Goal: Information Seeking & Learning: Learn about a topic

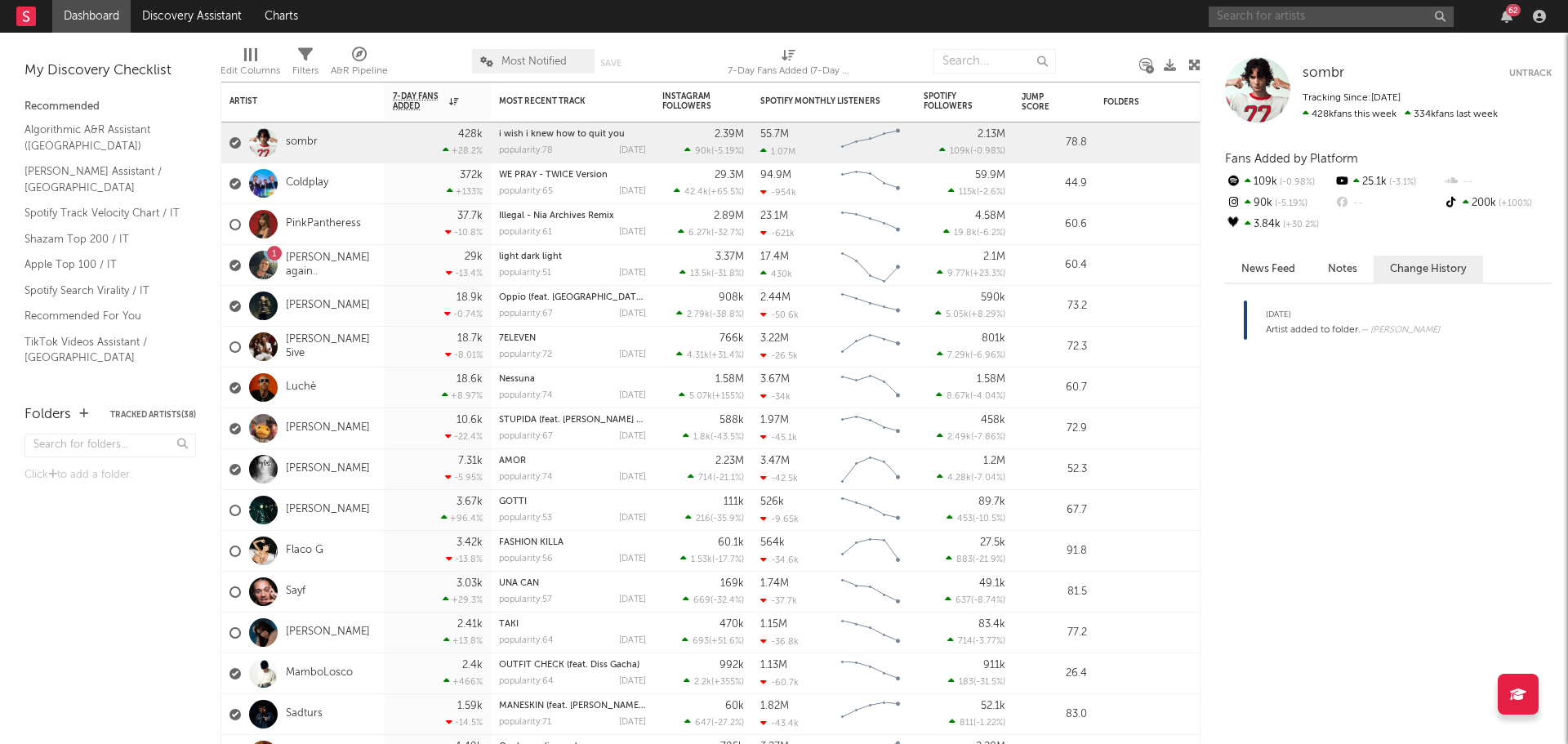
click at [1328, 19] on input "text" at bounding box center [1331, 16] width 245 height 20
click at [1312, 15] on input "irama" at bounding box center [1331, 16] width 245 height 20
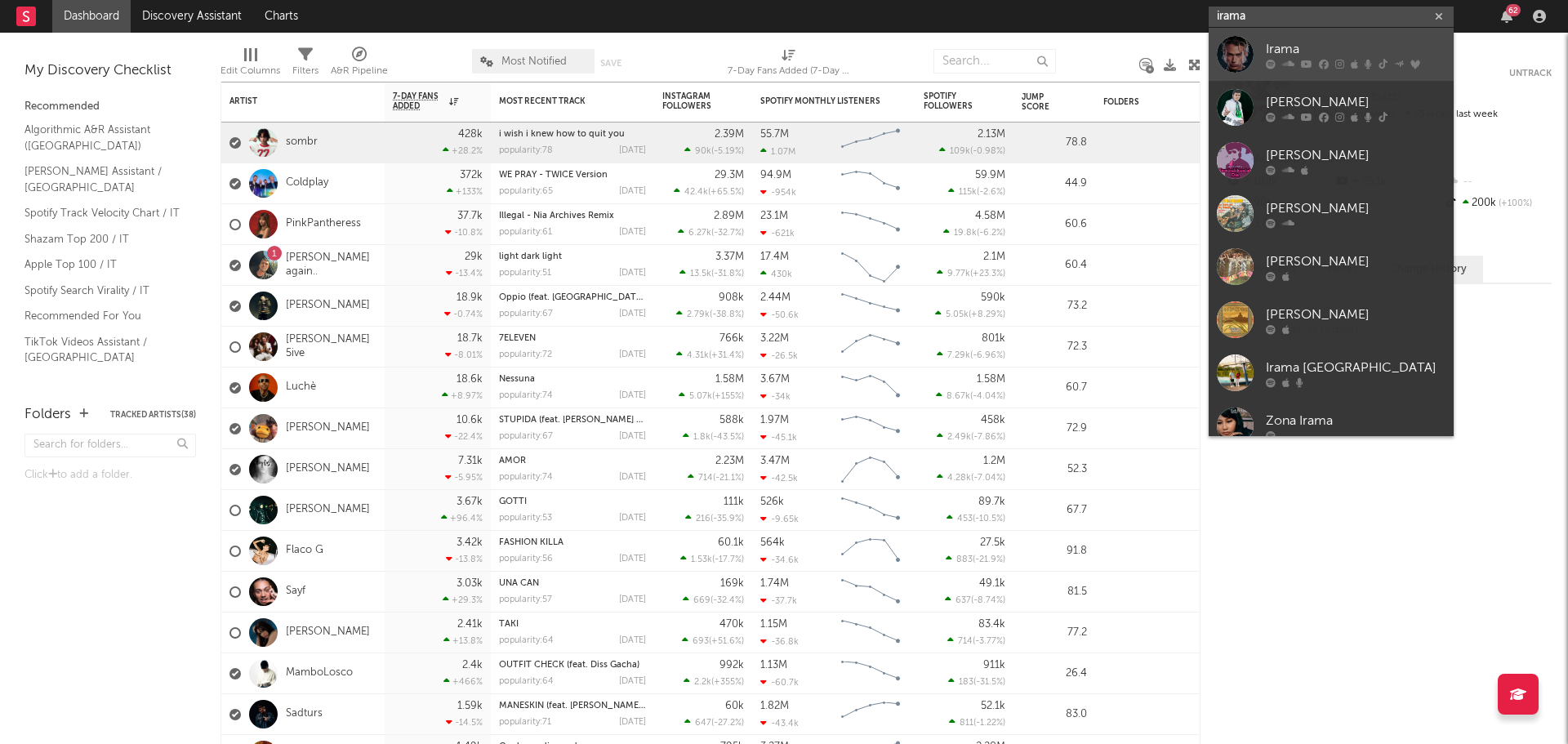
type input "irama"
click at [1342, 59] on icon at bounding box center [1339, 63] width 9 height 10
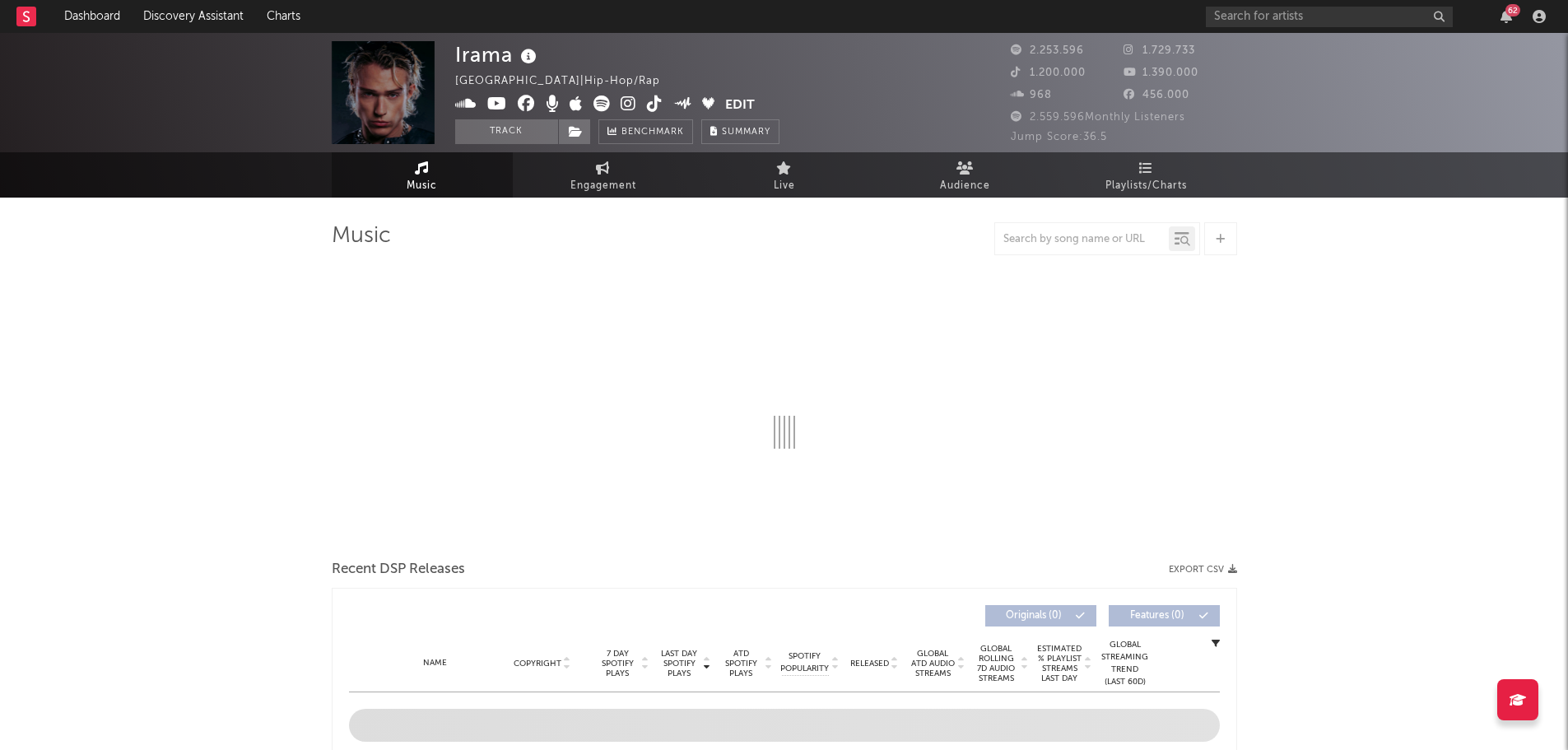
select select "6m"
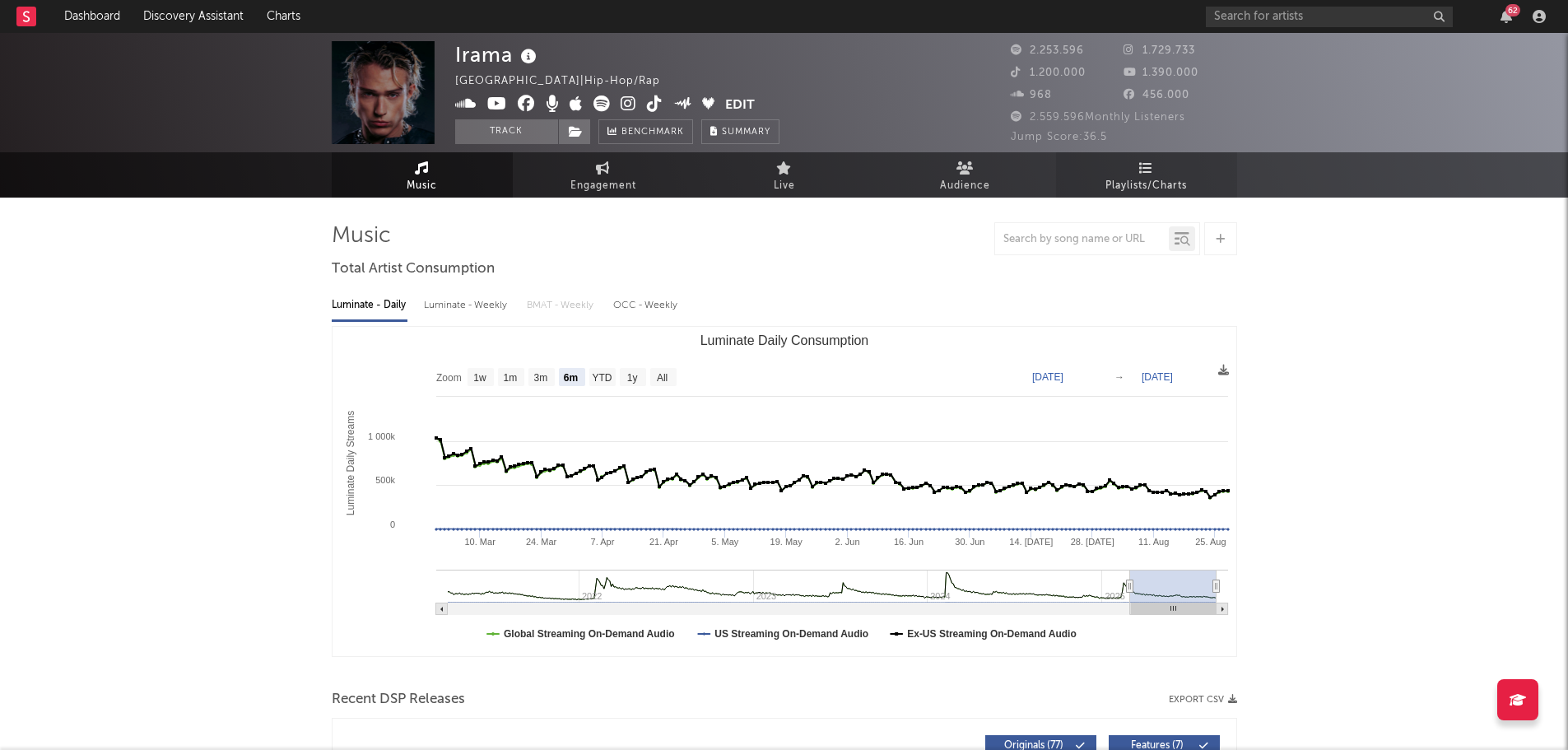
click at [1123, 180] on span "Playlists/Charts" at bounding box center [1146, 186] width 81 height 20
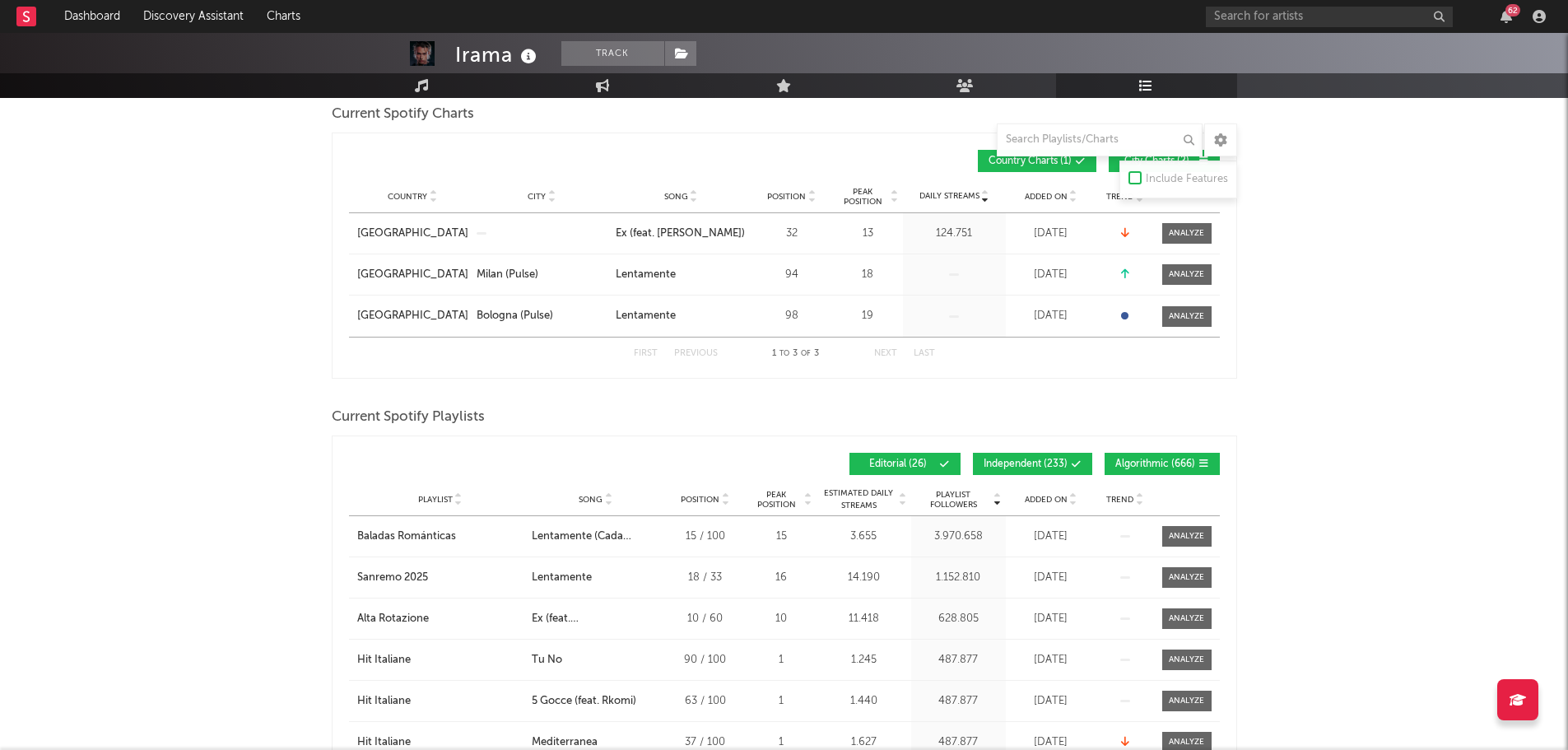
scroll to position [247, 0]
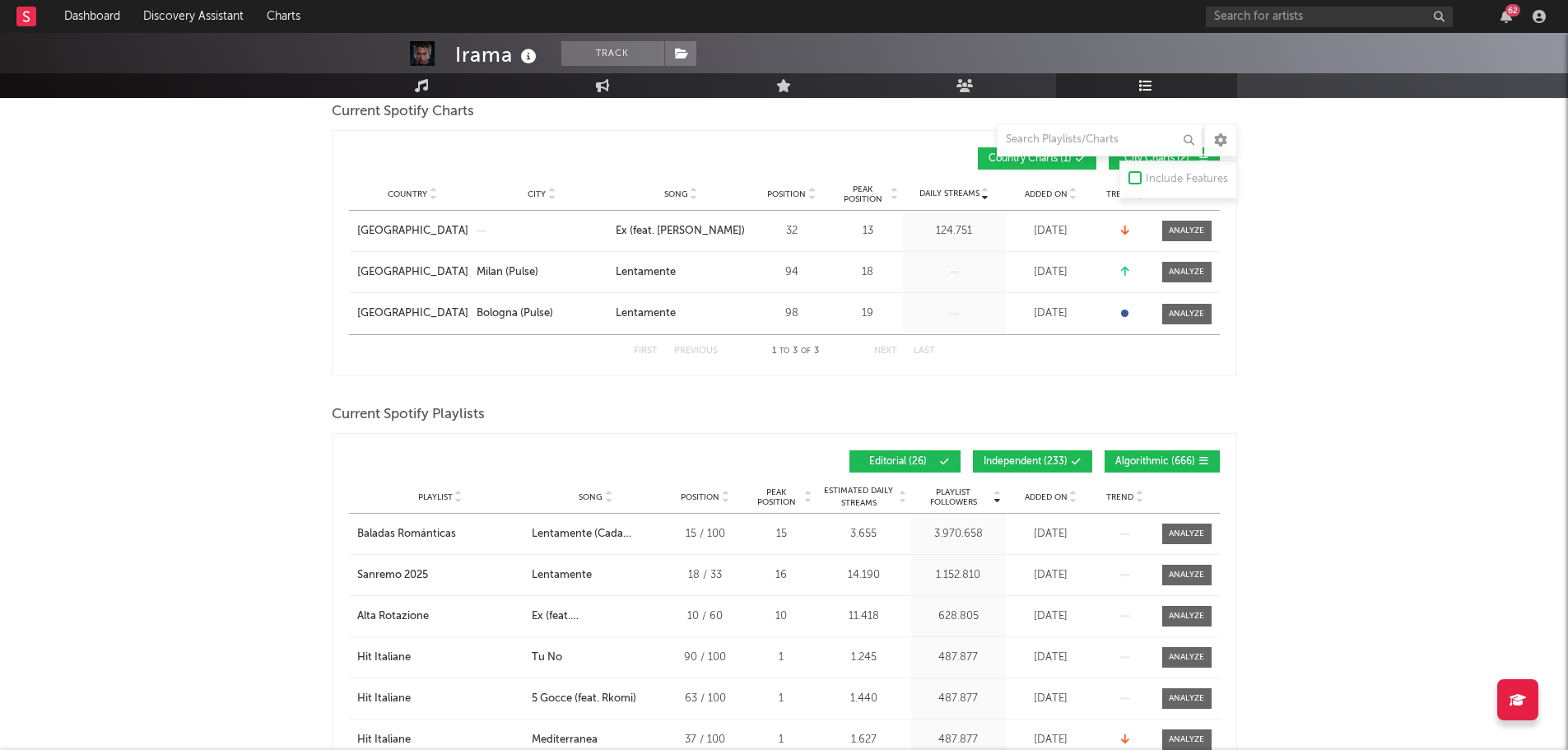
click at [1026, 457] on span "Independent ( 233 )" at bounding box center [1025, 462] width 84 height 10
click at [1149, 464] on span "Algorithmic ( 666 )" at bounding box center [1155, 462] width 80 height 10
click at [1040, 505] on div "Playlist City Song Position Peak Position Estimated Daily Streams Playlist Foll…" at bounding box center [784, 497] width 870 height 33
click at [1043, 493] on span "Added On" at bounding box center [1046, 497] width 43 height 10
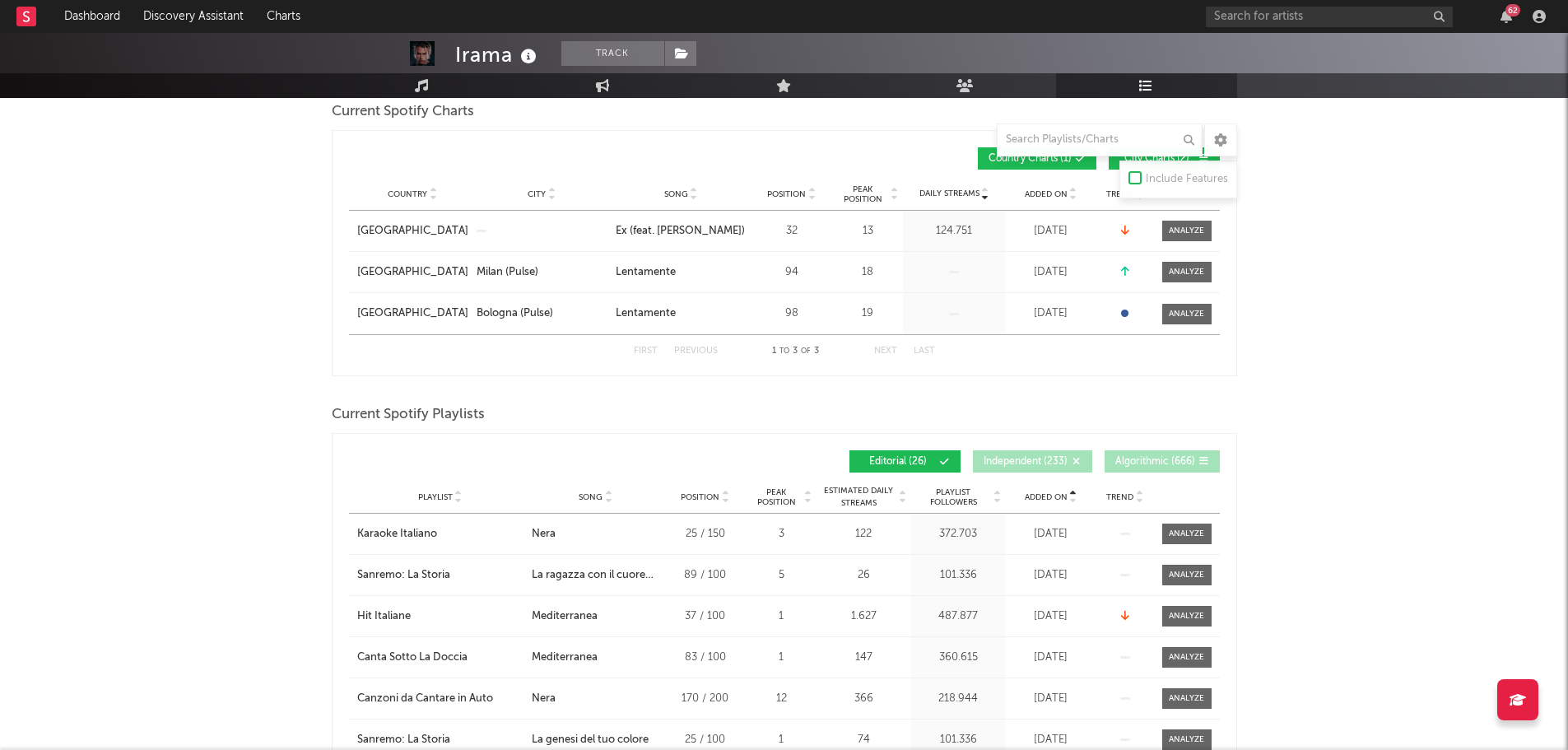
click at [1043, 493] on span "Added On" at bounding box center [1046, 497] width 43 height 10
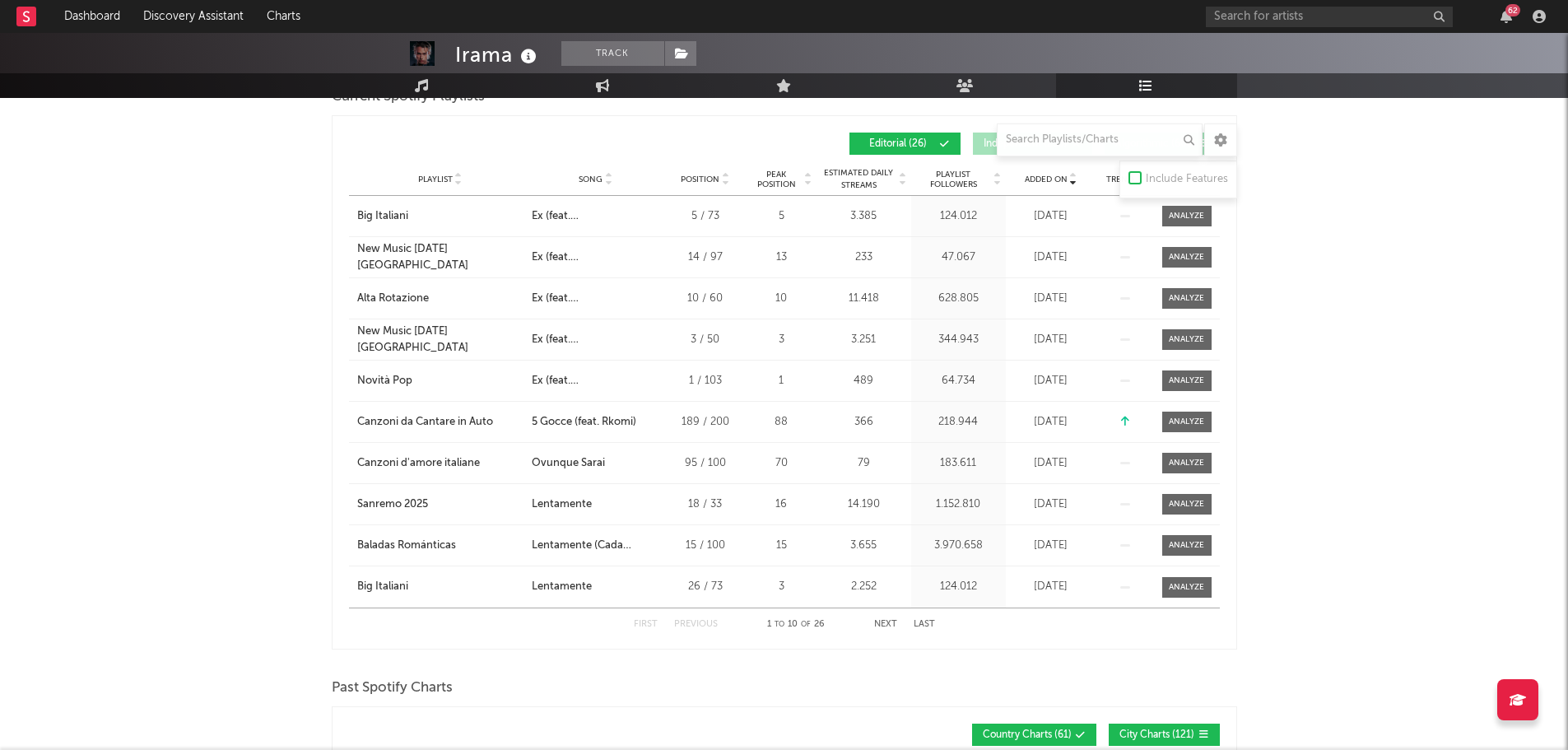
scroll to position [576, 0]
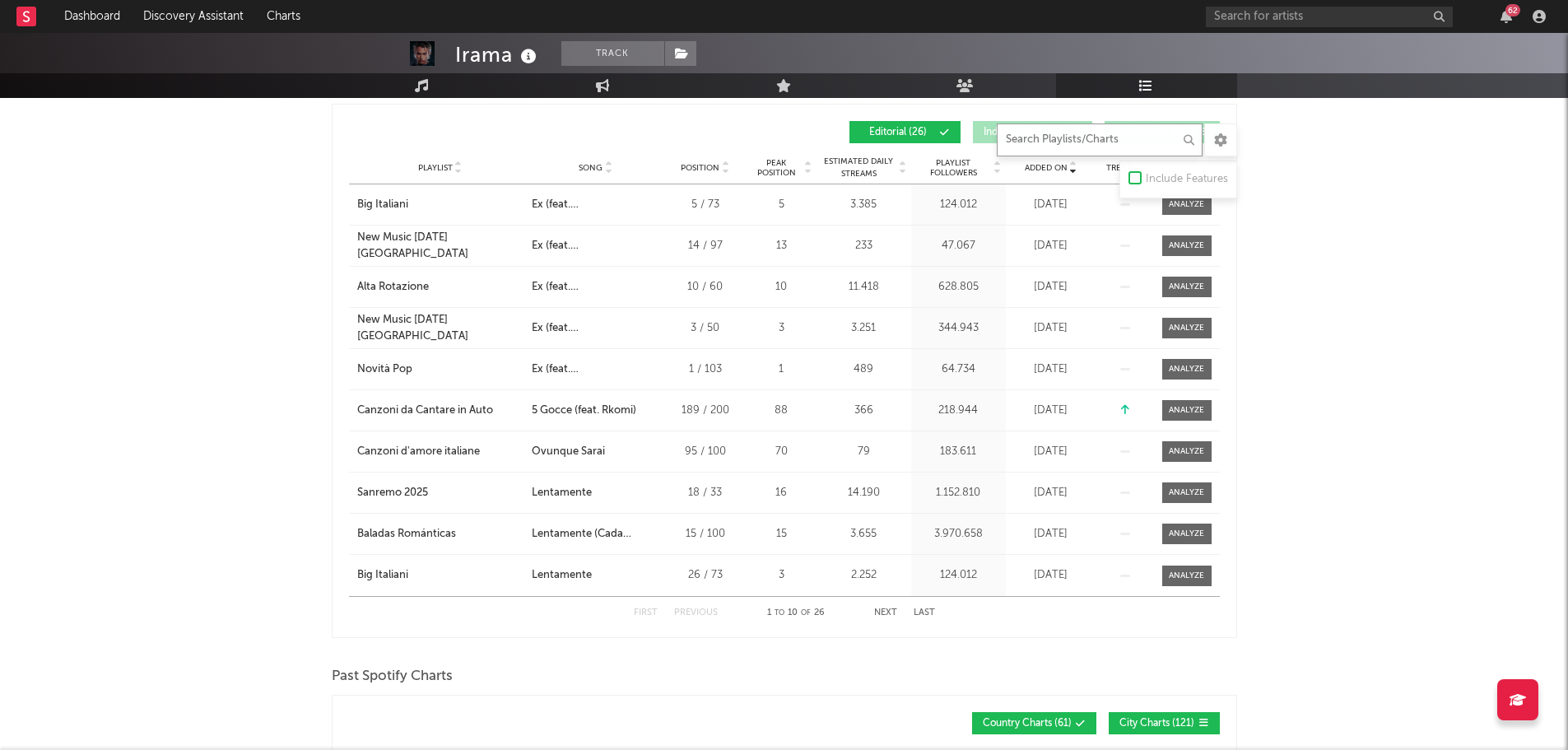
click at [1077, 140] on input "text" at bounding box center [1099, 140] width 206 height 33
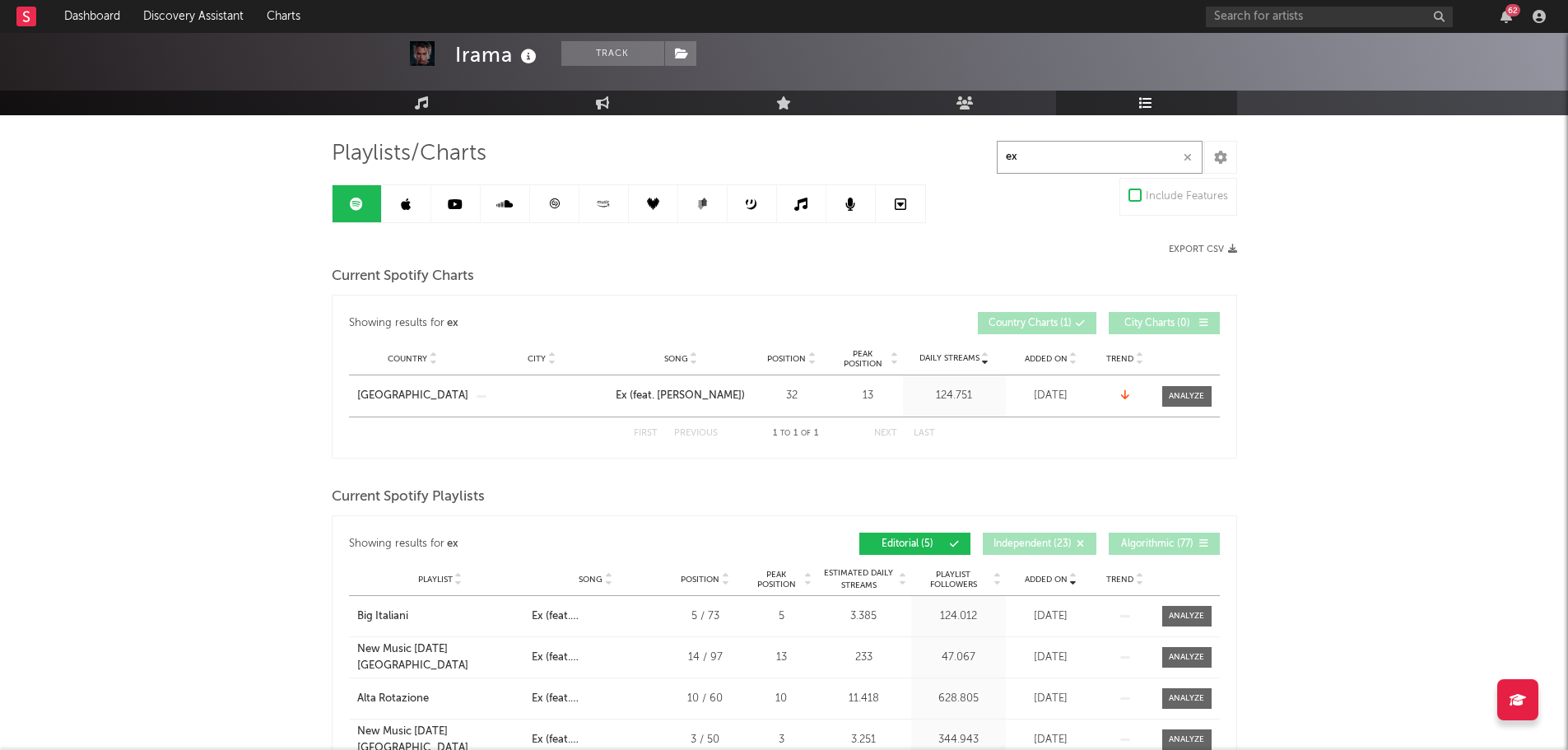
scroll to position [0, 0]
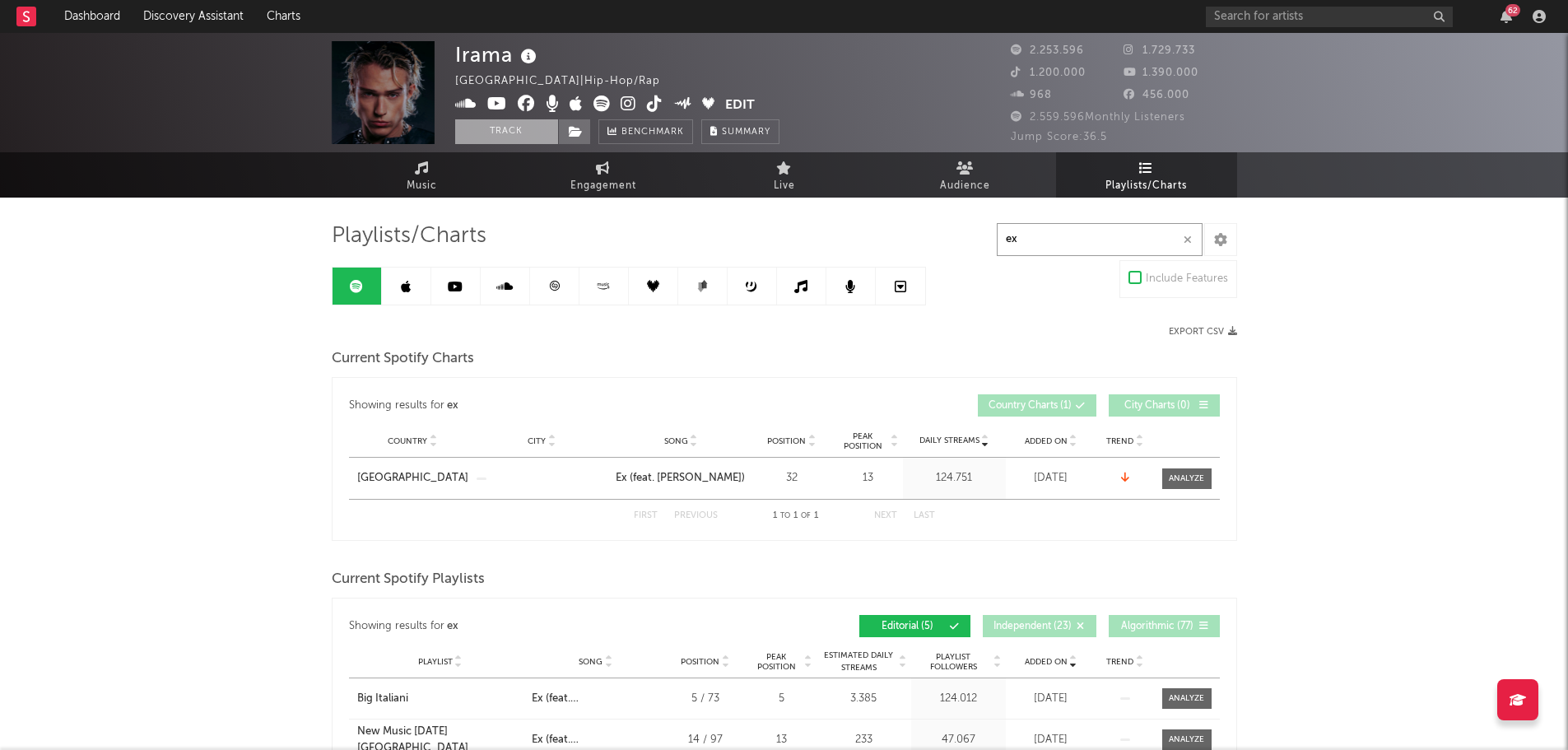
type input "ex"
click at [540, 129] on button "Track" at bounding box center [506, 132] width 103 height 25
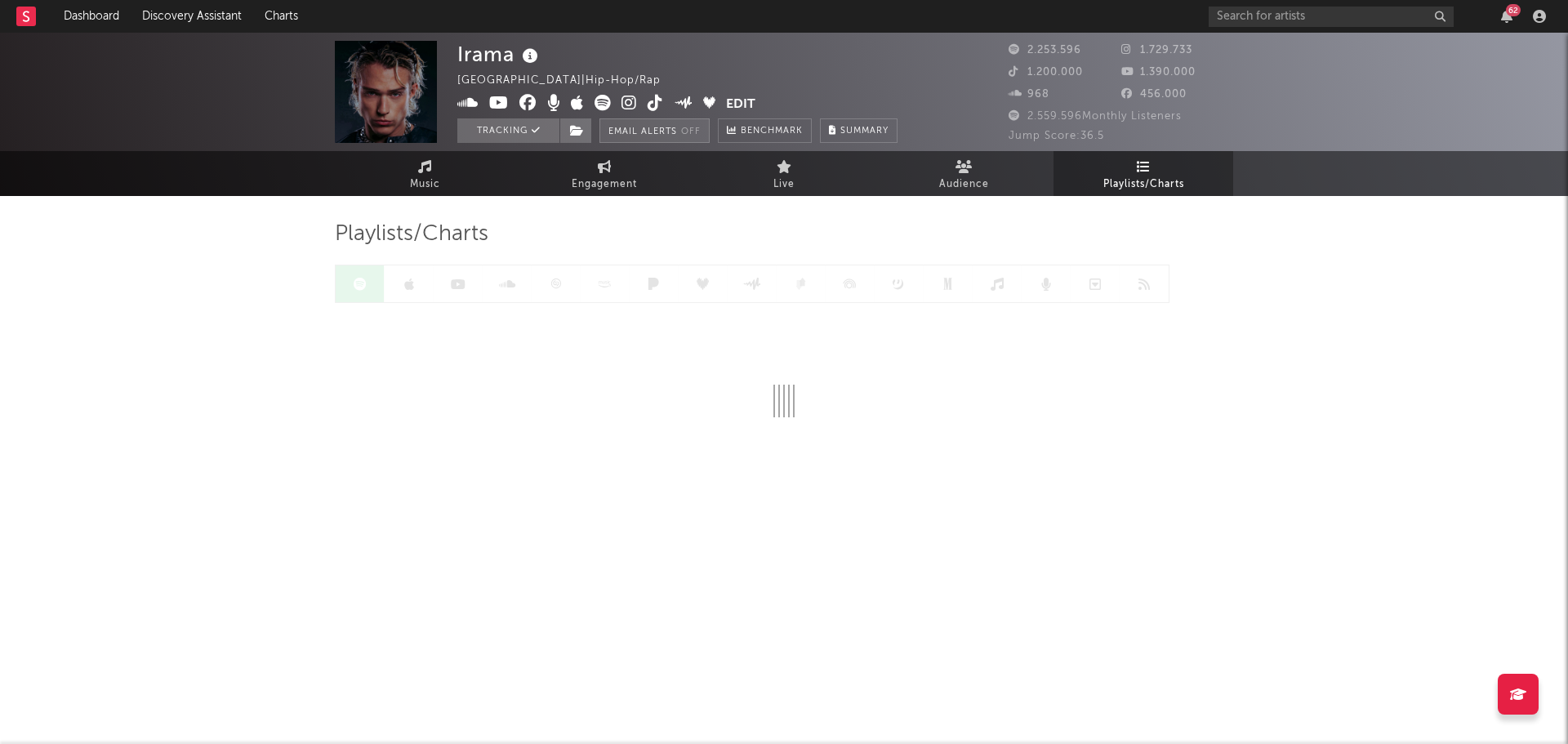
click at [623, 130] on button "Email Alerts Off" at bounding box center [654, 131] width 110 height 25
click at [1284, 21] on input "text" at bounding box center [1331, 16] width 245 height 20
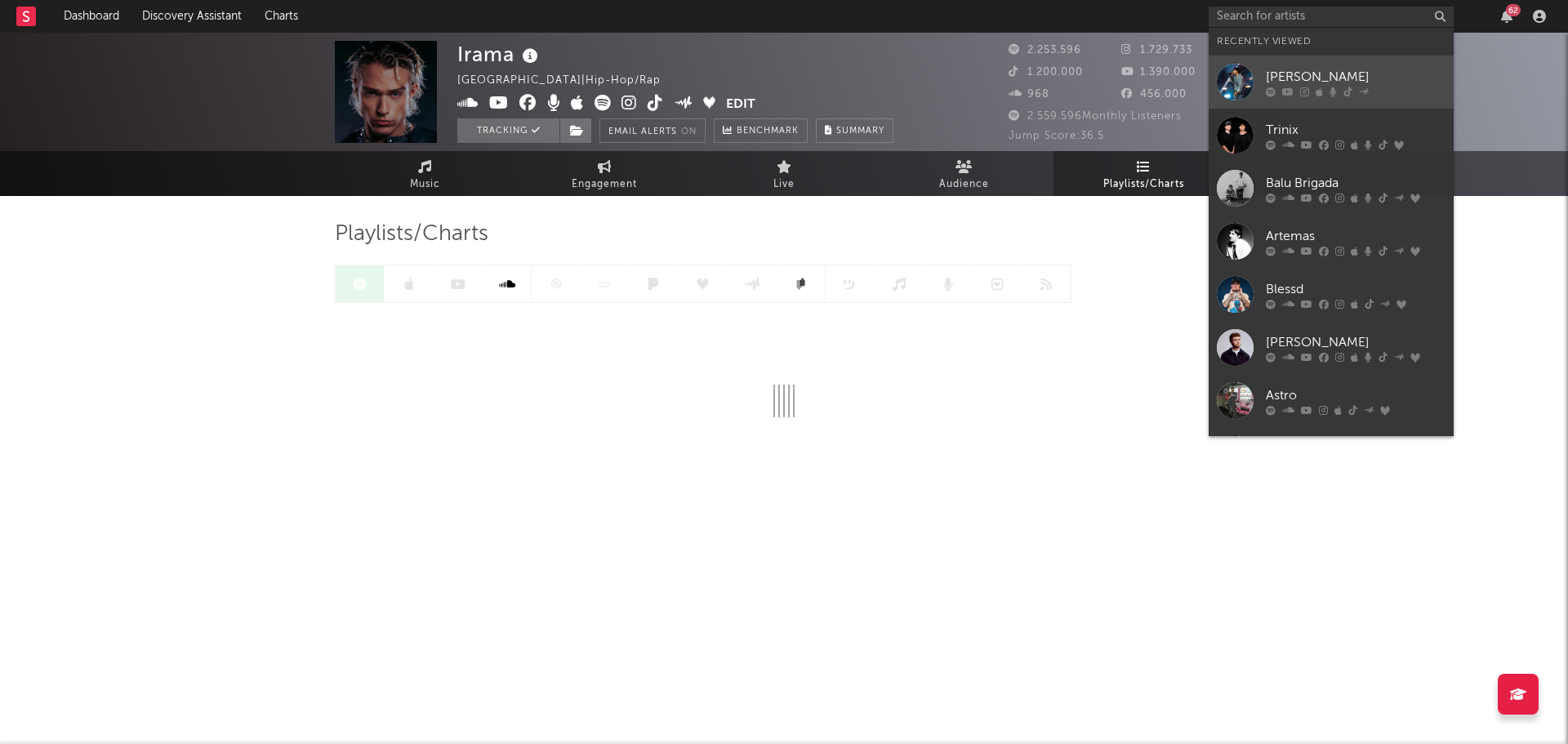
click at [1265, 85] on div "[PERSON_NAME]" at bounding box center [1355, 76] width 179 height 20
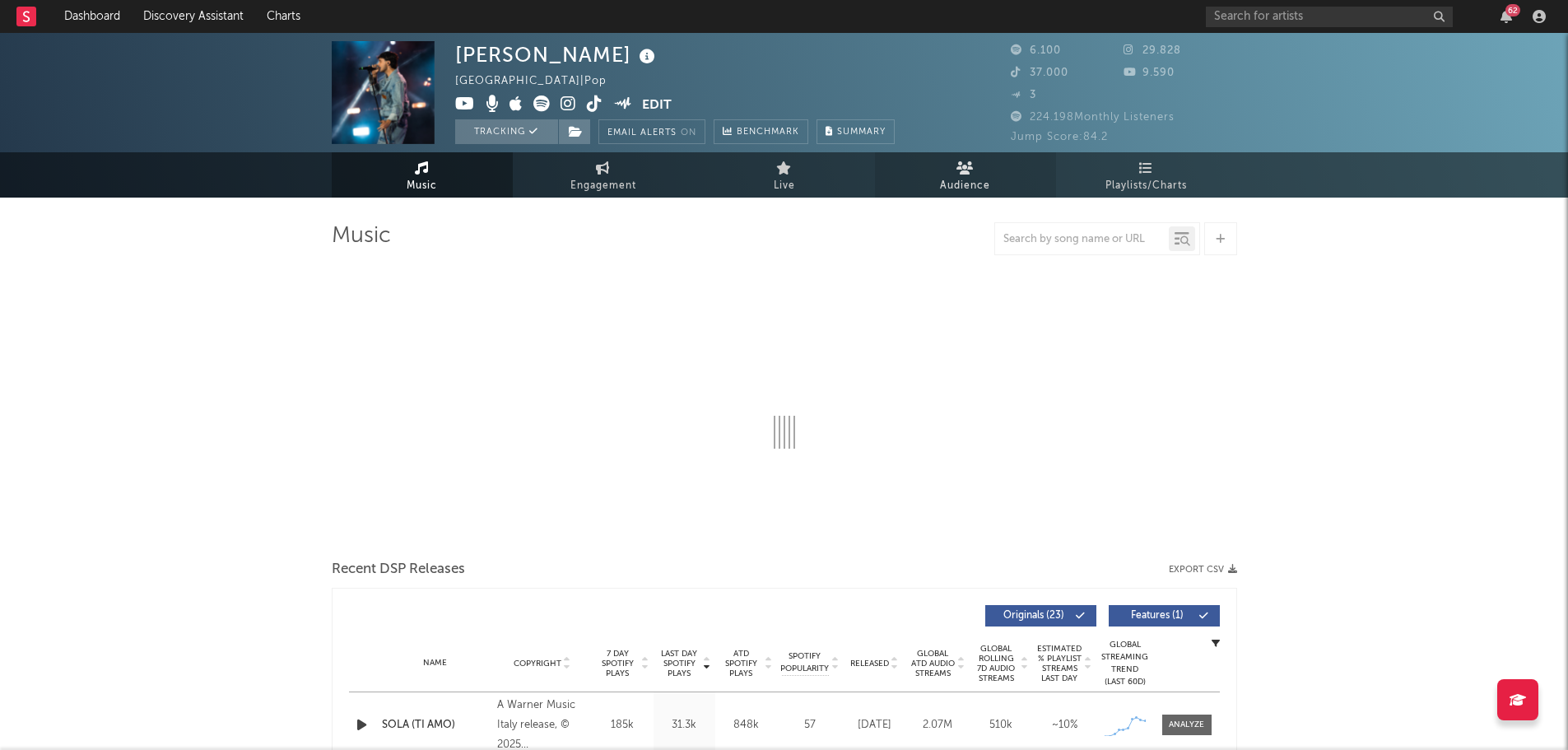
select select "6m"
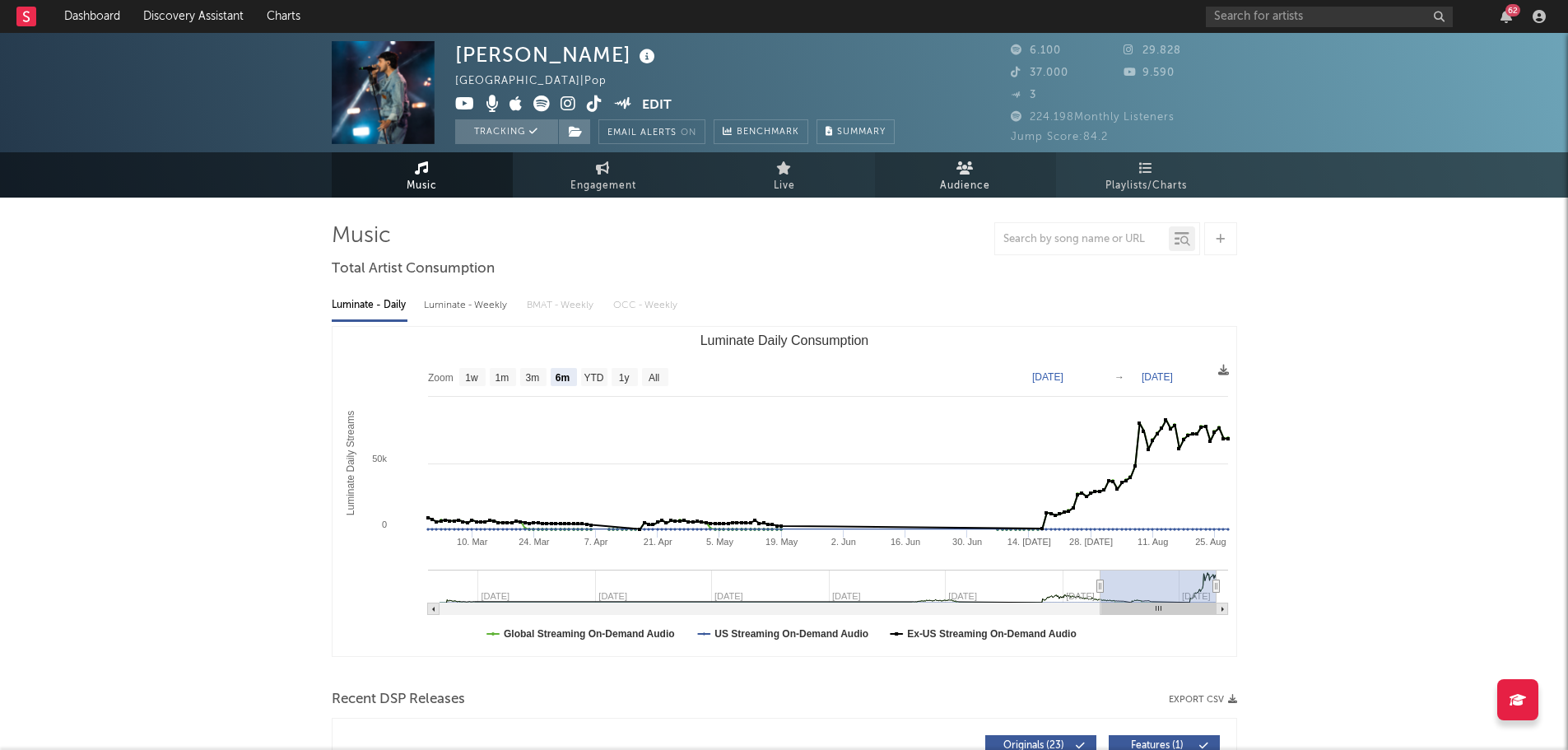
select select "6m"
click at [1147, 167] on icon at bounding box center [1146, 167] width 14 height 13
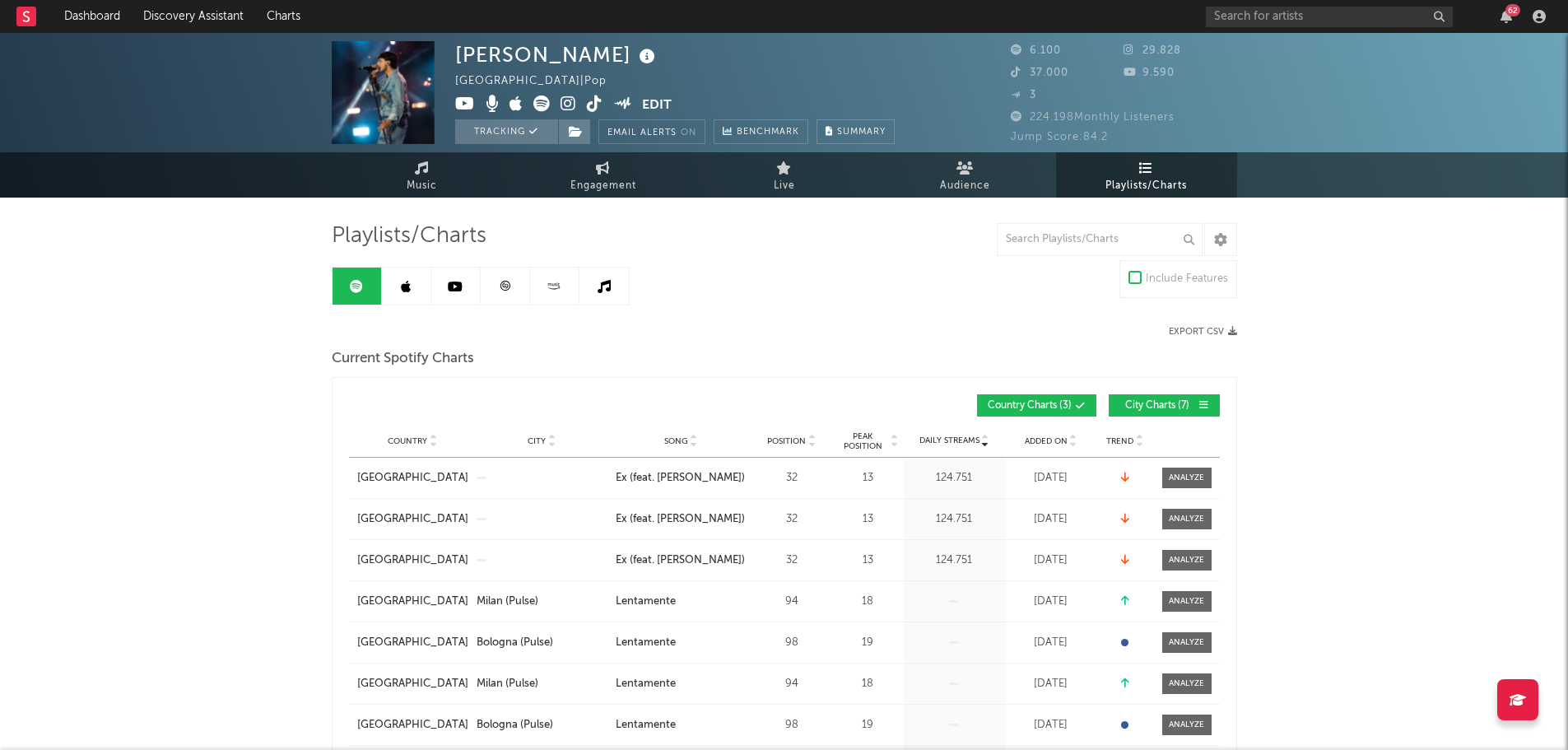
click at [1033, 445] on span "Added On" at bounding box center [1046, 441] width 43 height 10
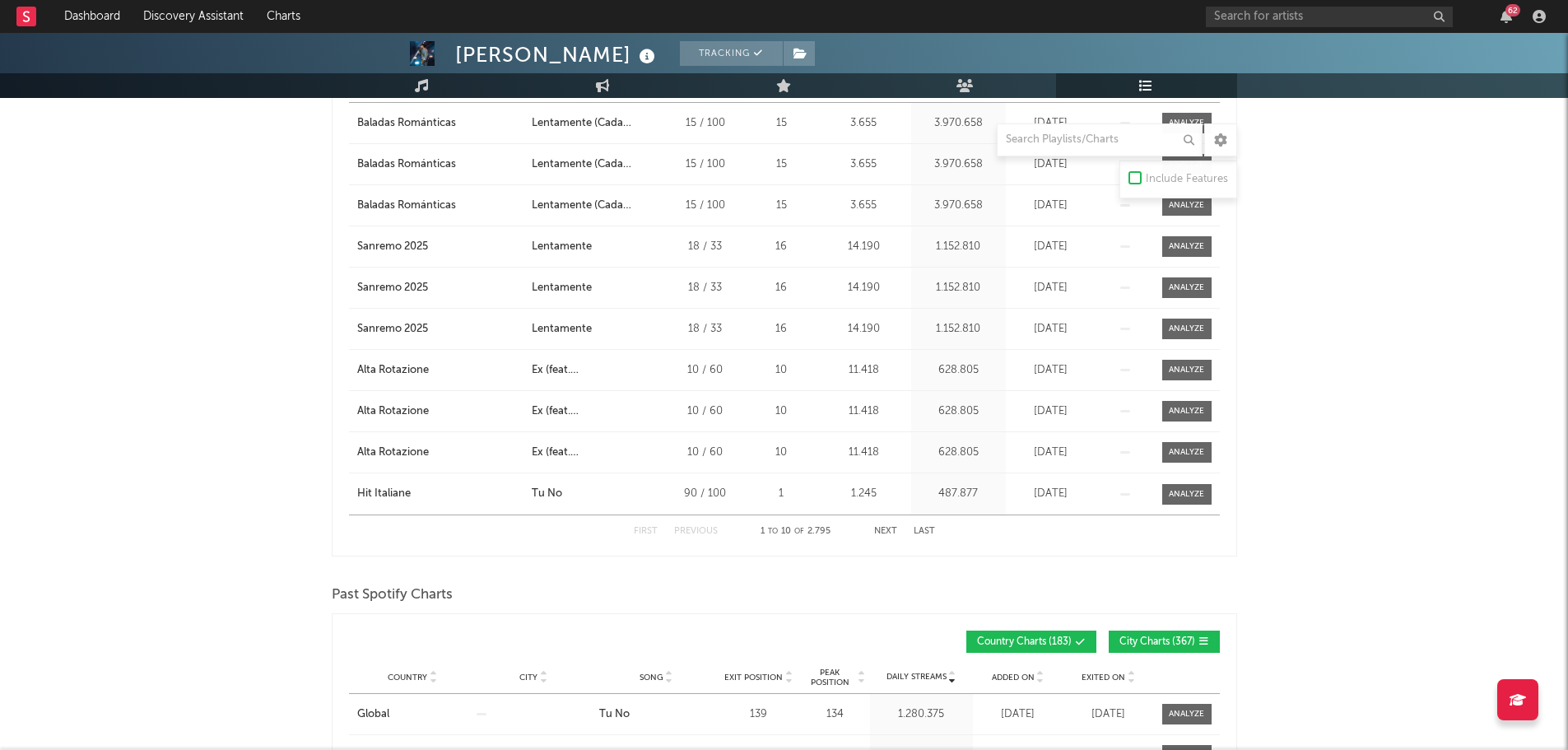
scroll to position [1976, 0]
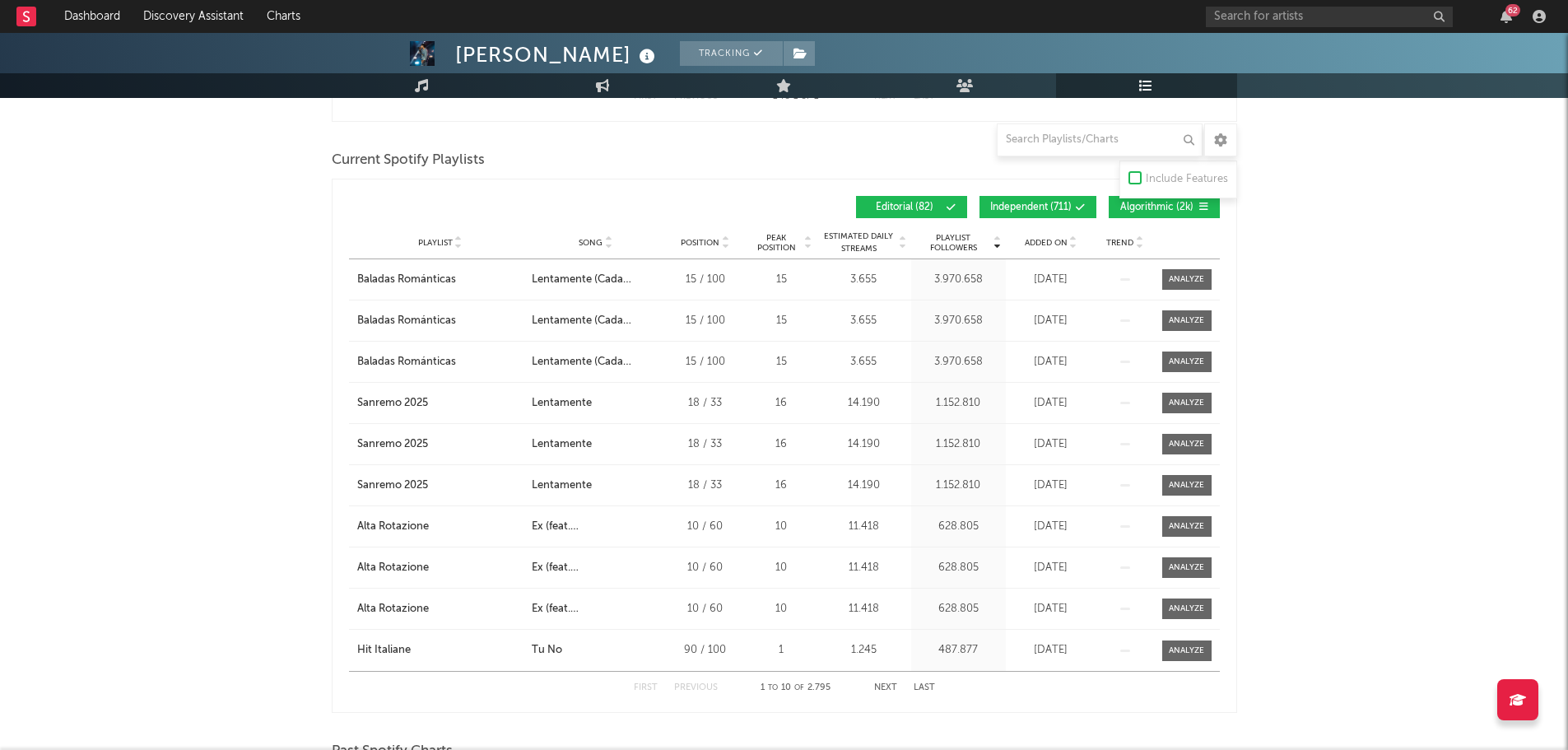
click at [1030, 217] on div "Playlist Followers Playlist Song Position Peak Position Playlist Followers Adde…" at bounding box center [784, 207] width 870 height 38
click at [1060, 199] on button "Independent ( 711 )" at bounding box center [1038, 207] width 117 height 22
click at [1136, 203] on span "Algorithmic ( 2k )" at bounding box center [1157, 207] width 76 height 10
click at [1038, 238] on span "Added On" at bounding box center [1046, 243] width 43 height 10
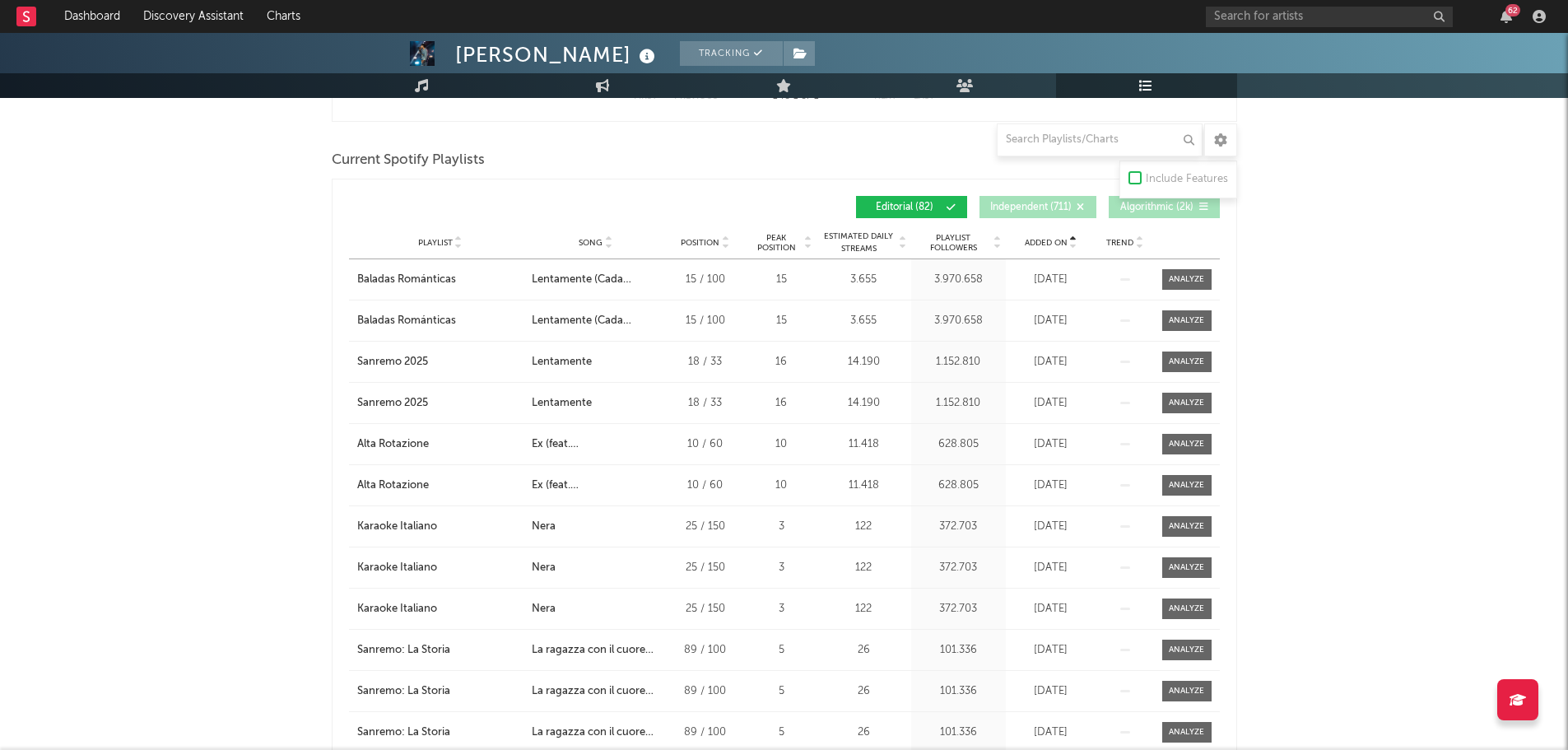
click at [1039, 243] on span "Added On" at bounding box center [1046, 243] width 43 height 10
click at [1082, 150] on input "text" at bounding box center [1099, 140] width 206 height 33
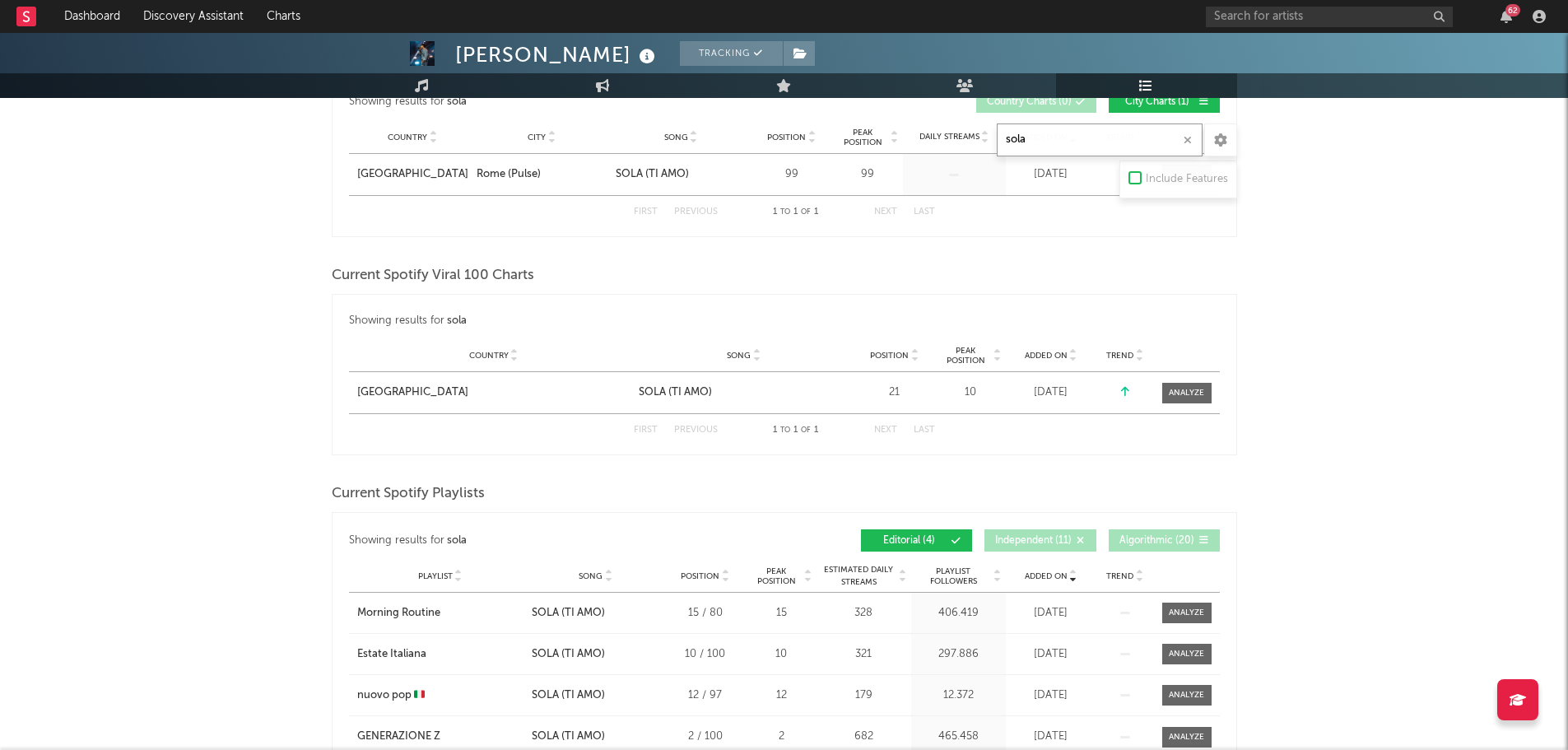
scroll to position [535, 0]
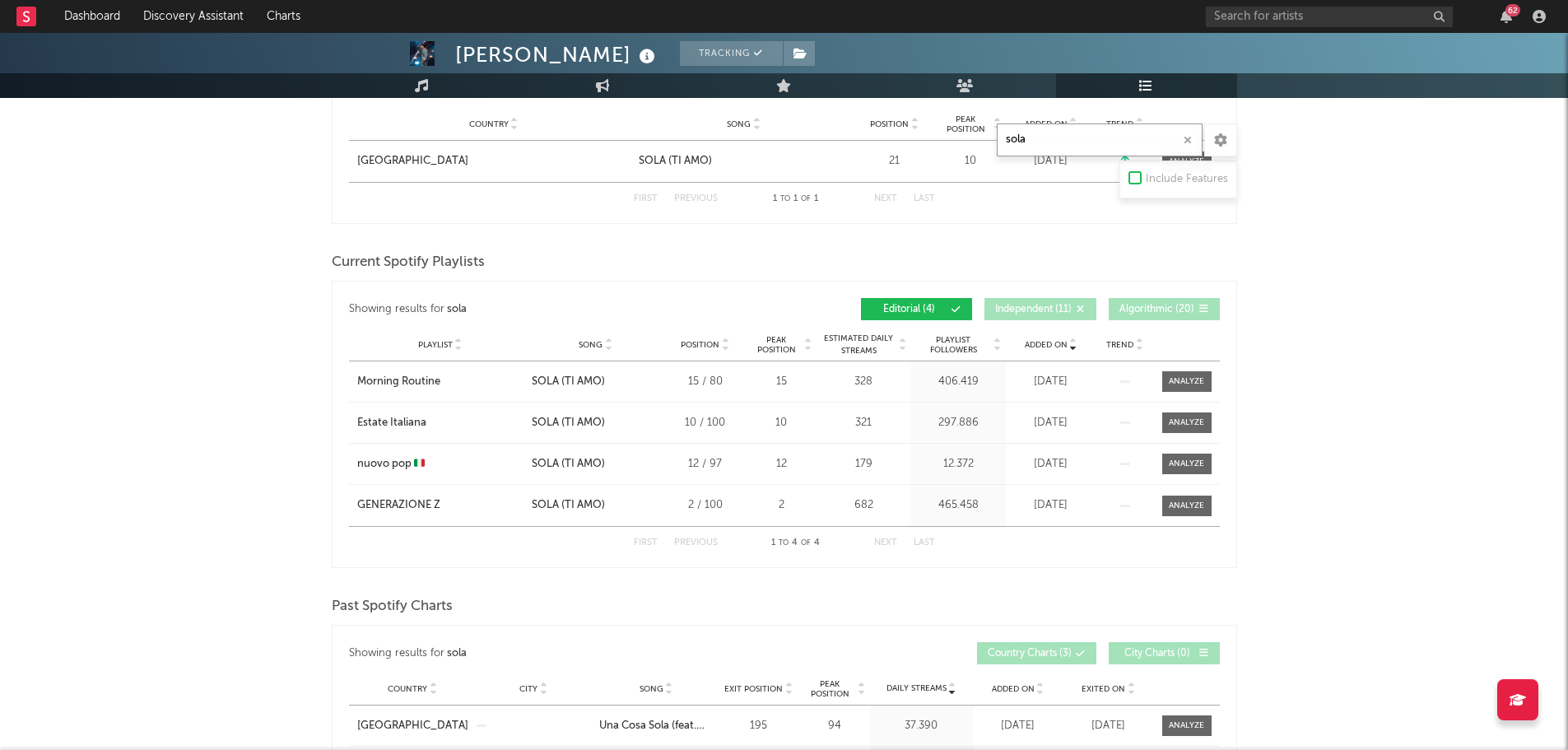
type input "sola"
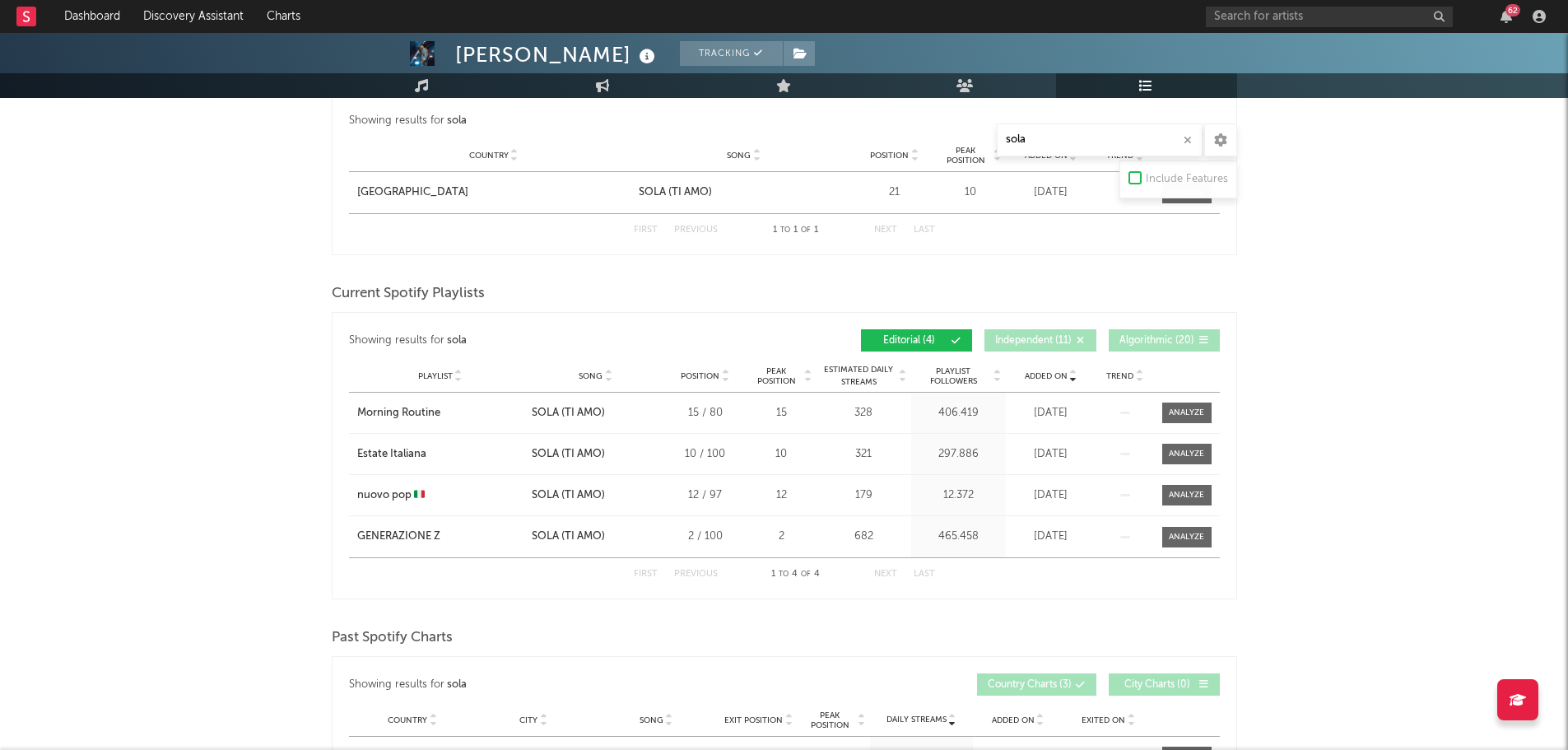
scroll to position [453, 0]
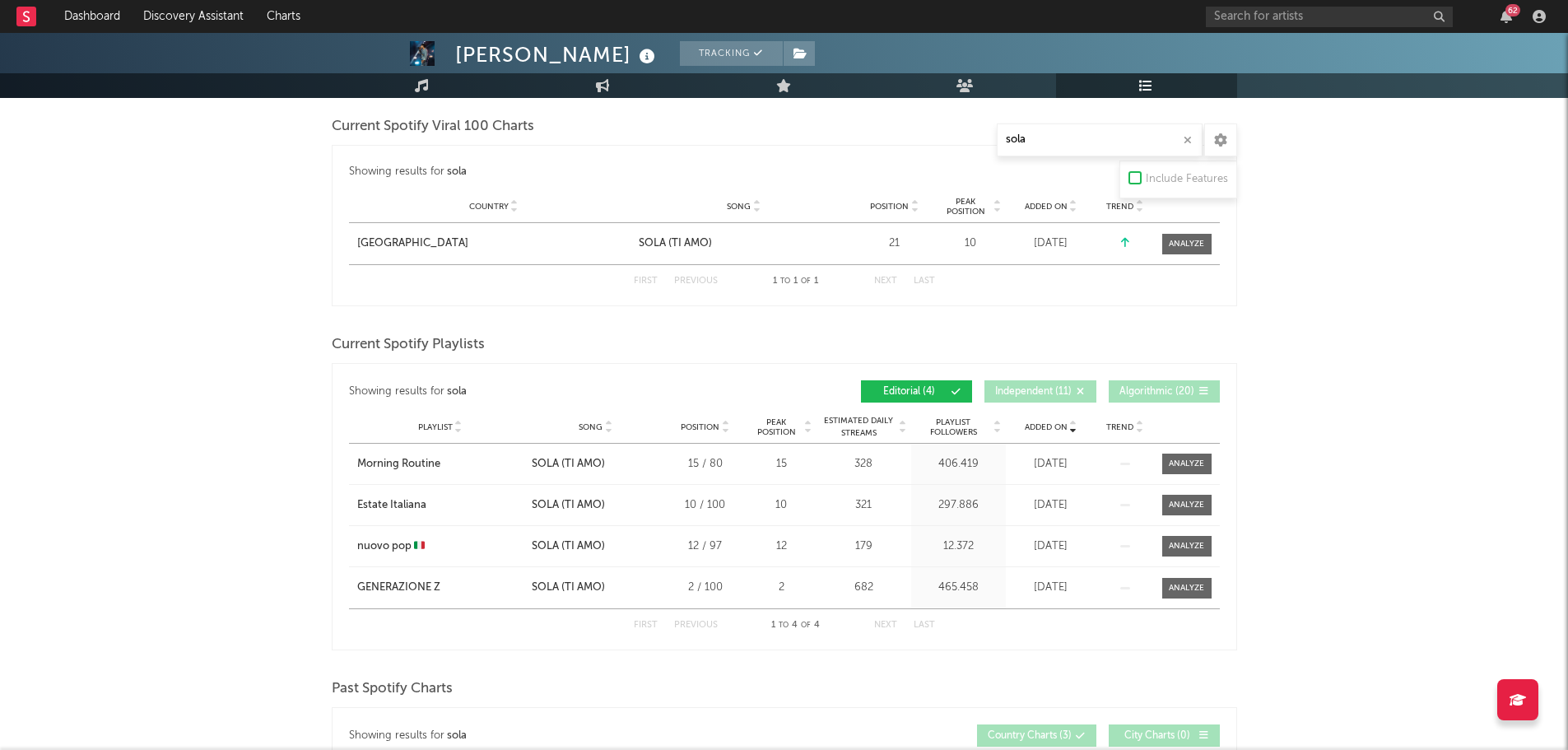
click at [945, 390] on span "Editorial ( 4 )" at bounding box center [909, 391] width 76 height 10
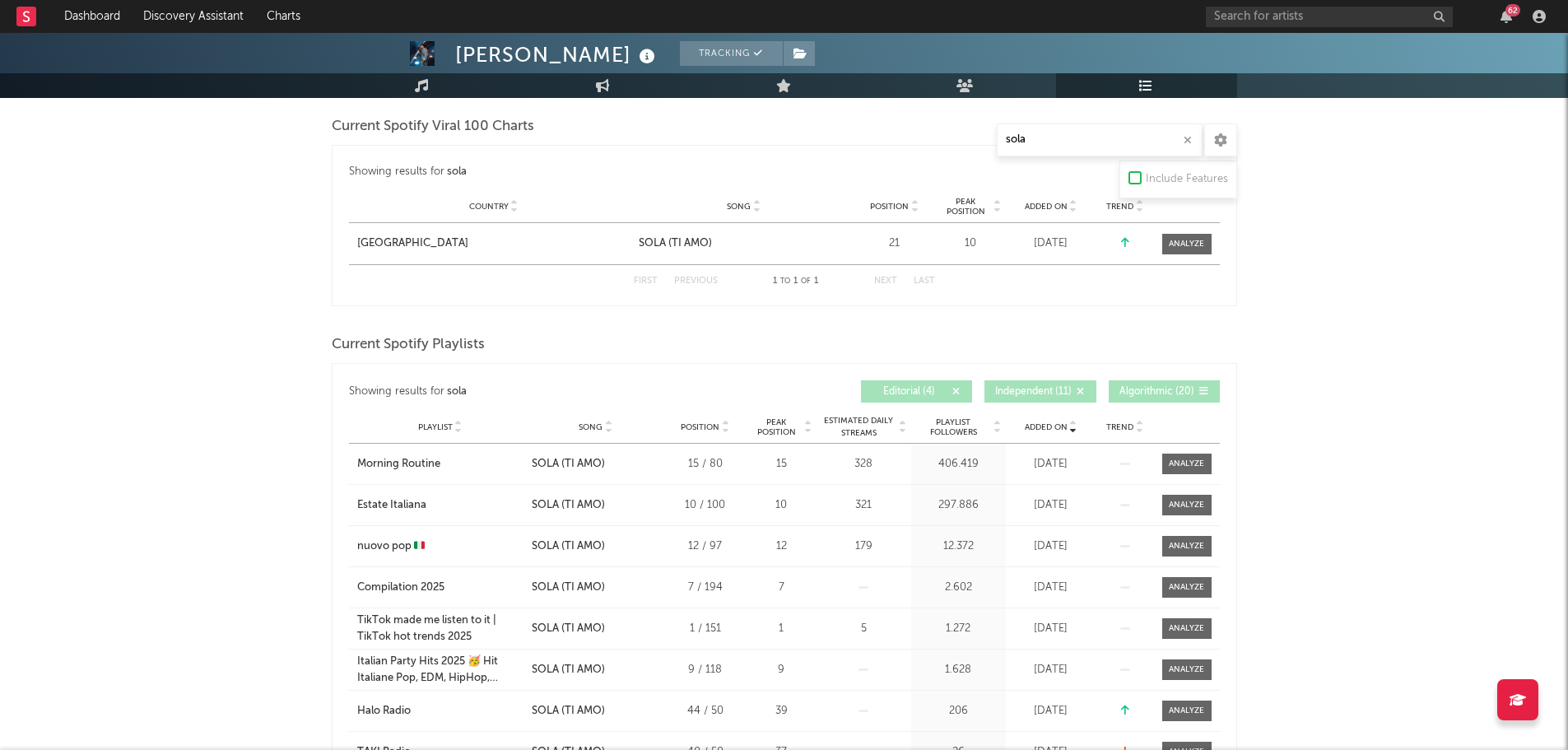
click at [955, 388] on icon at bounding box center [956, 391] width 10 height 10
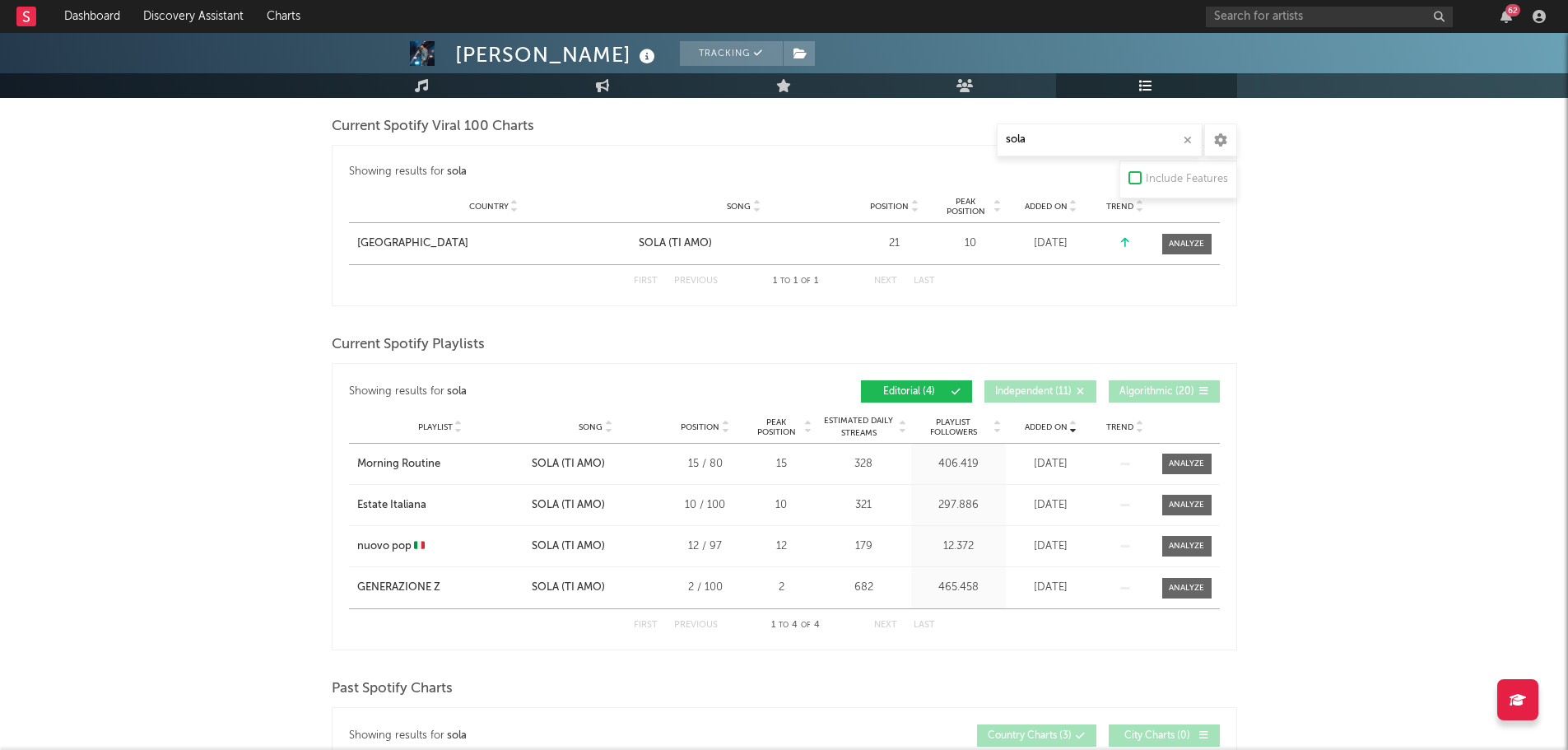
click at [960, 396] on button "Editorial ( 4 )" at bounding box center [916, 391] width 111 height 22
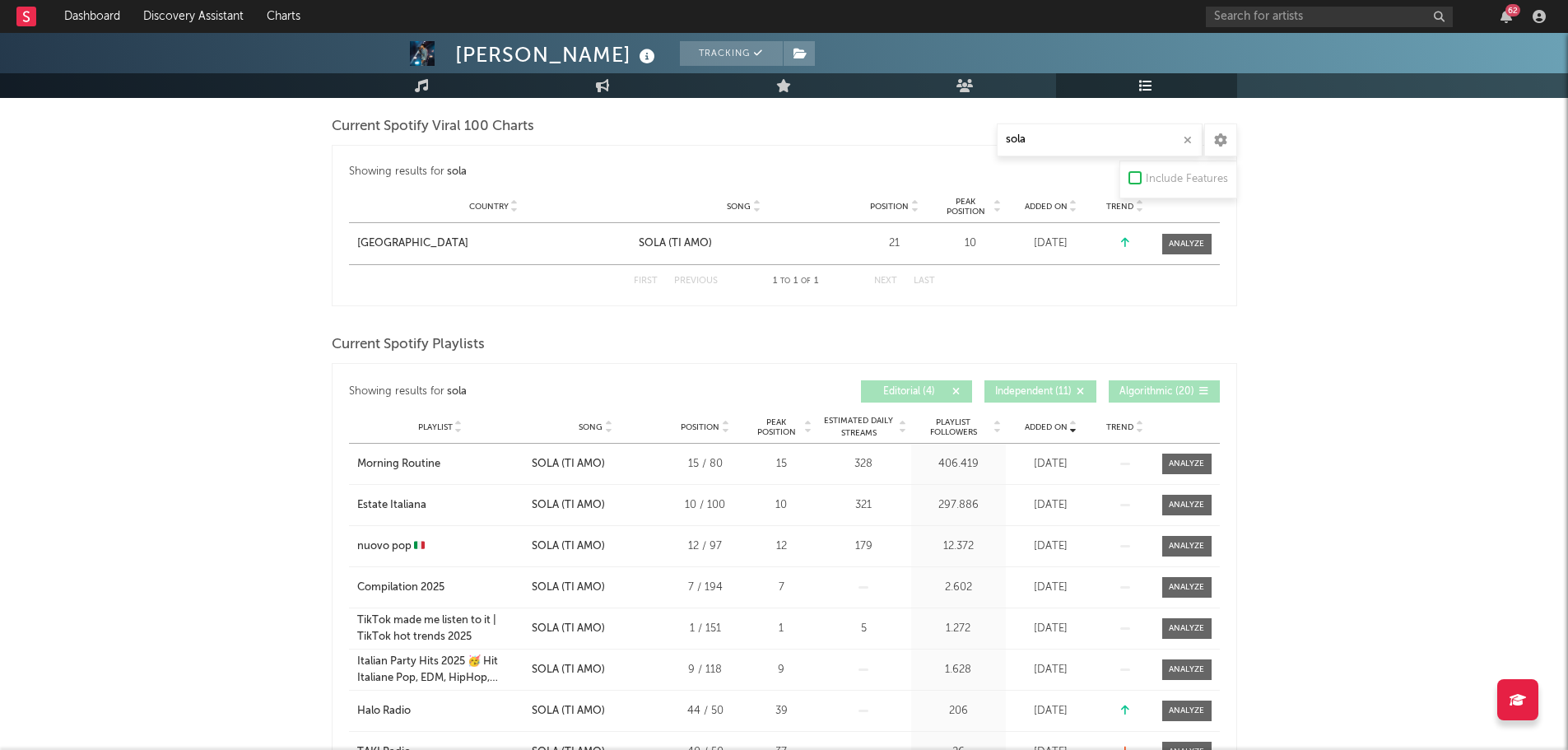
click at [952, 392] on icon at bounding box center [956, 391] width 10 height 10
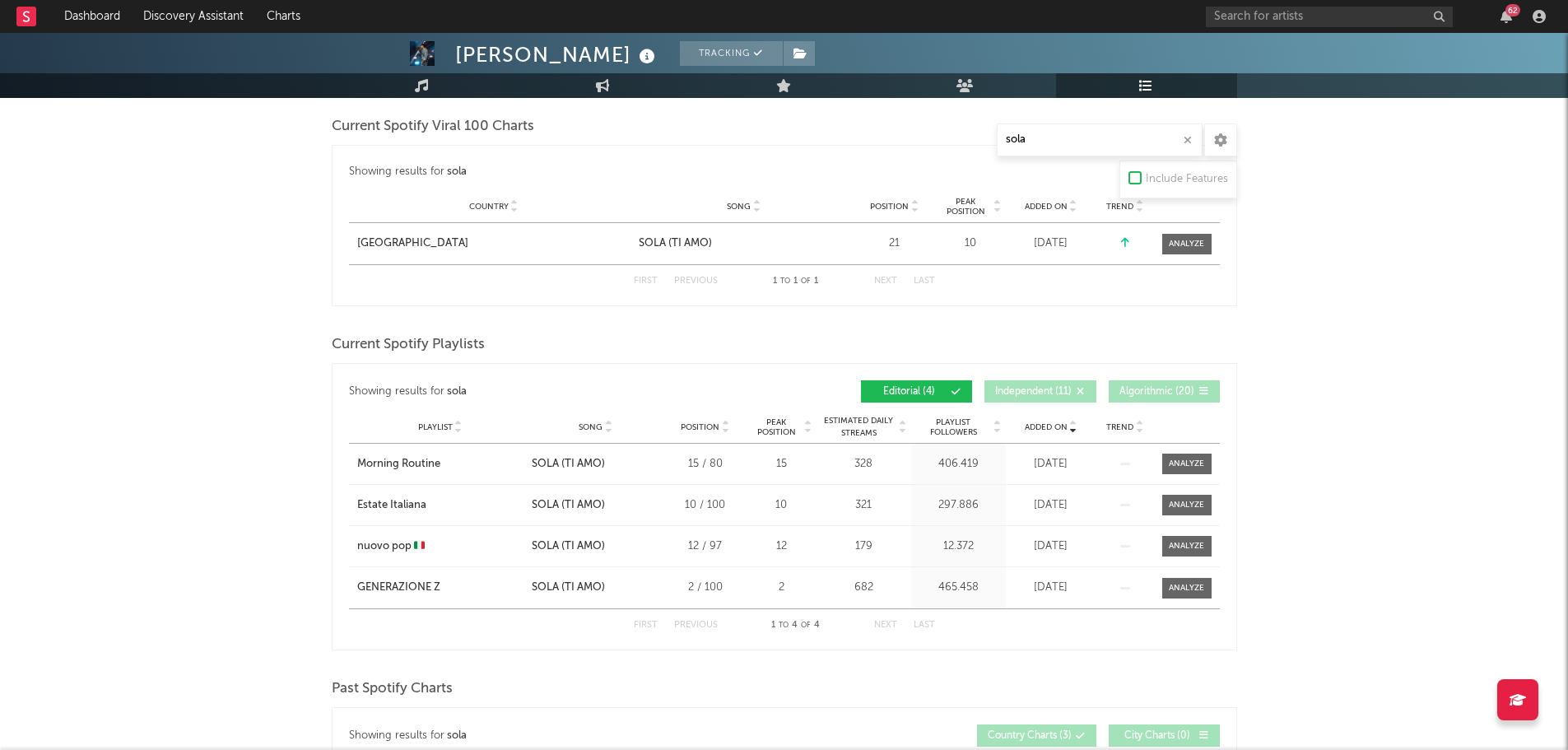
click at [952, 392] on icon at bounding box center [956, 391] width 10 height 10
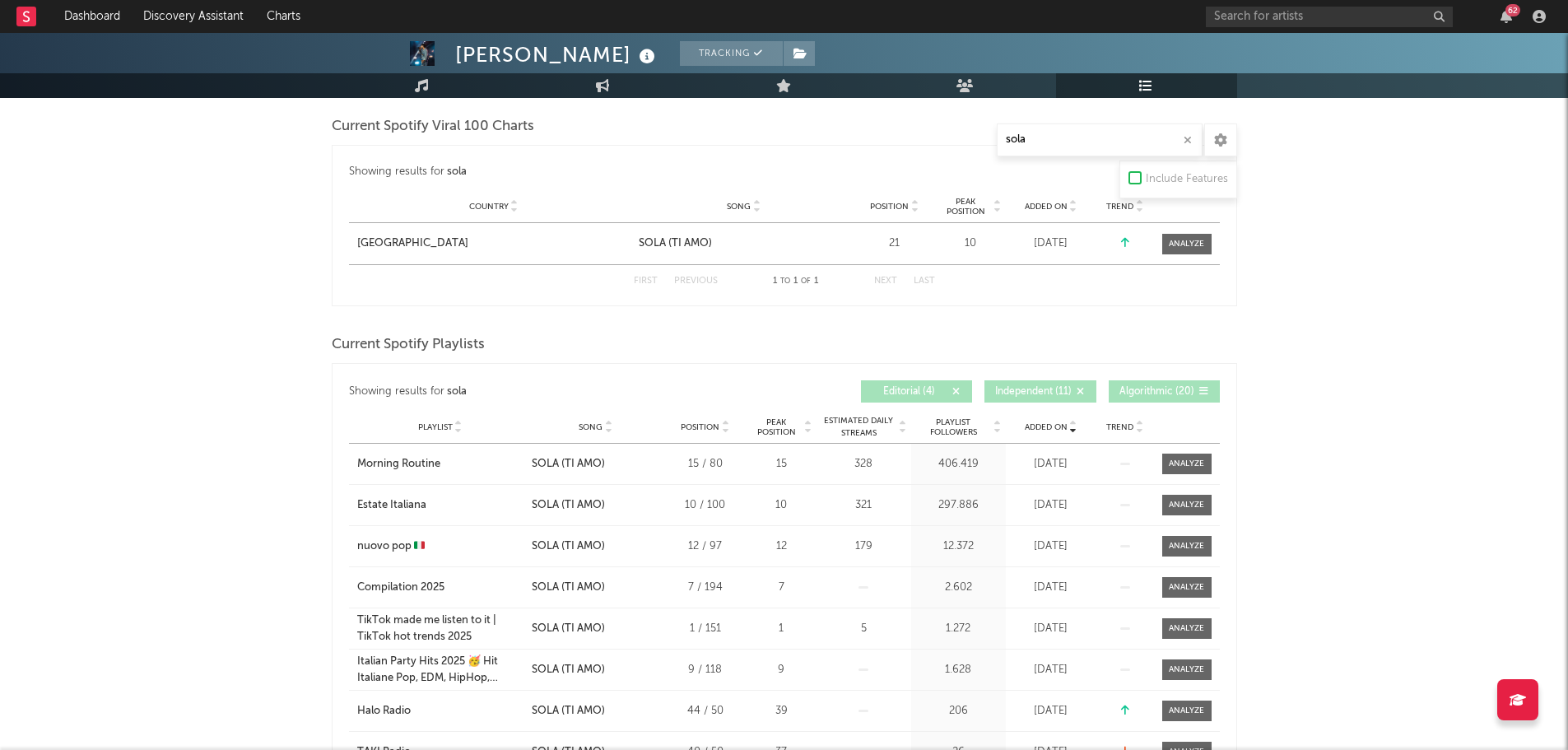
click at [953, 387] on icon at bounding box center [956, 391] width 10 height 10
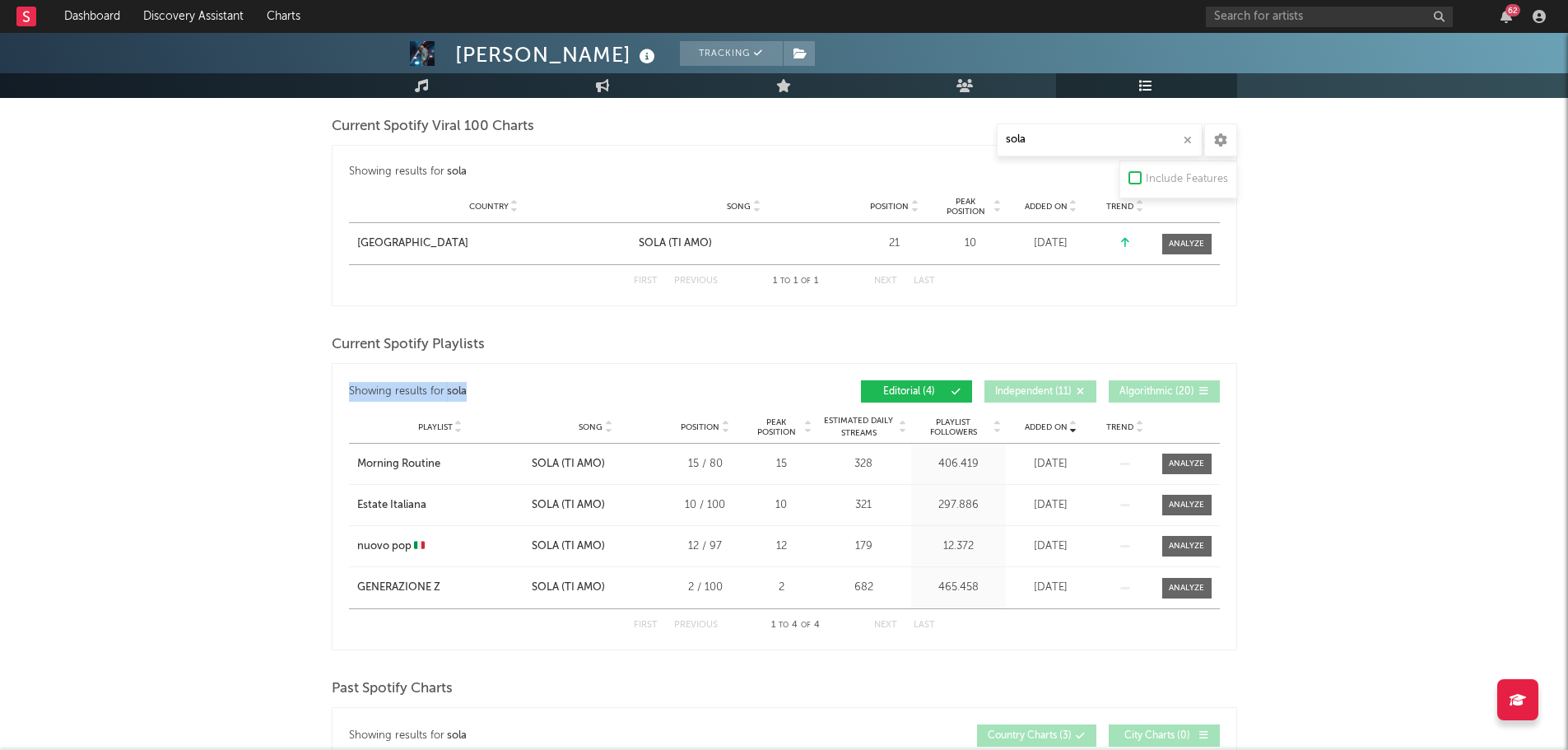
drag, startPoint x: 892, startPoint y: 352, endPoint x: 903, endPoint y: 368, distance: 19.4
click at [937, 377] on div "Current Spotify Playlists Showing results for sola Added On Playlist Song Posit…" at bounding box center [784, 490] width 905 height 320
click at [716, 366] on div "Showing results for sola Added On Playlist Song Position Peak Position Playlist…" at bounding box center [784, 507] width 905 height 287
click at [349, 385] on div "Showing results for sola" at bounding box center [566, 391] width 436 height 22
click at [391, 388] on div "Showing results for sola" at bounding box center [566, 391] width 436 height 22
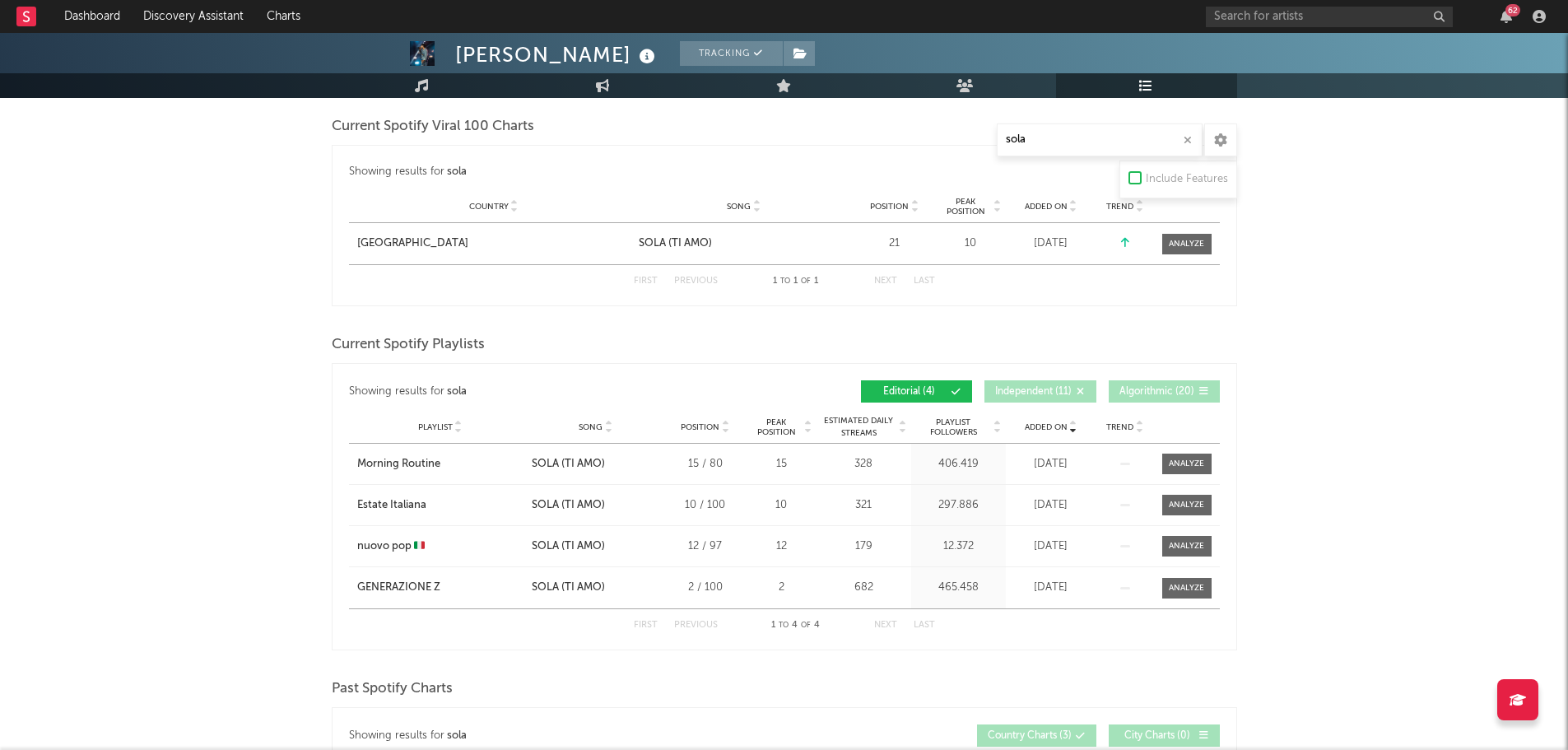
click at [421, 388] on div "Showing results for sola" at bounding box center [566, 391] width 436 height 22
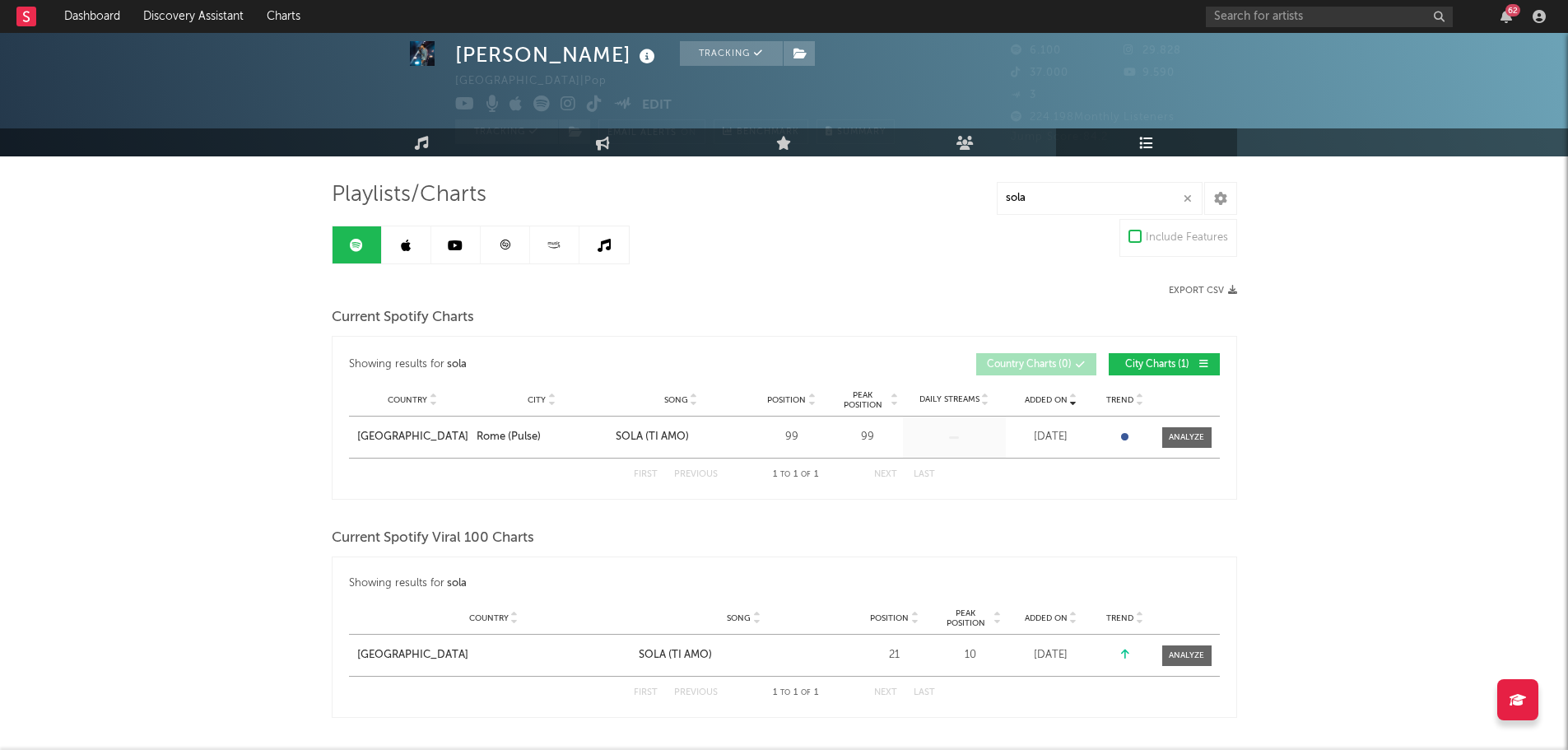
click at [357, 234] on link at bounding box center [357, 244] width 49 height 37
click at [396, 229] on link at bounding box center [406, 244] width 49 height 37
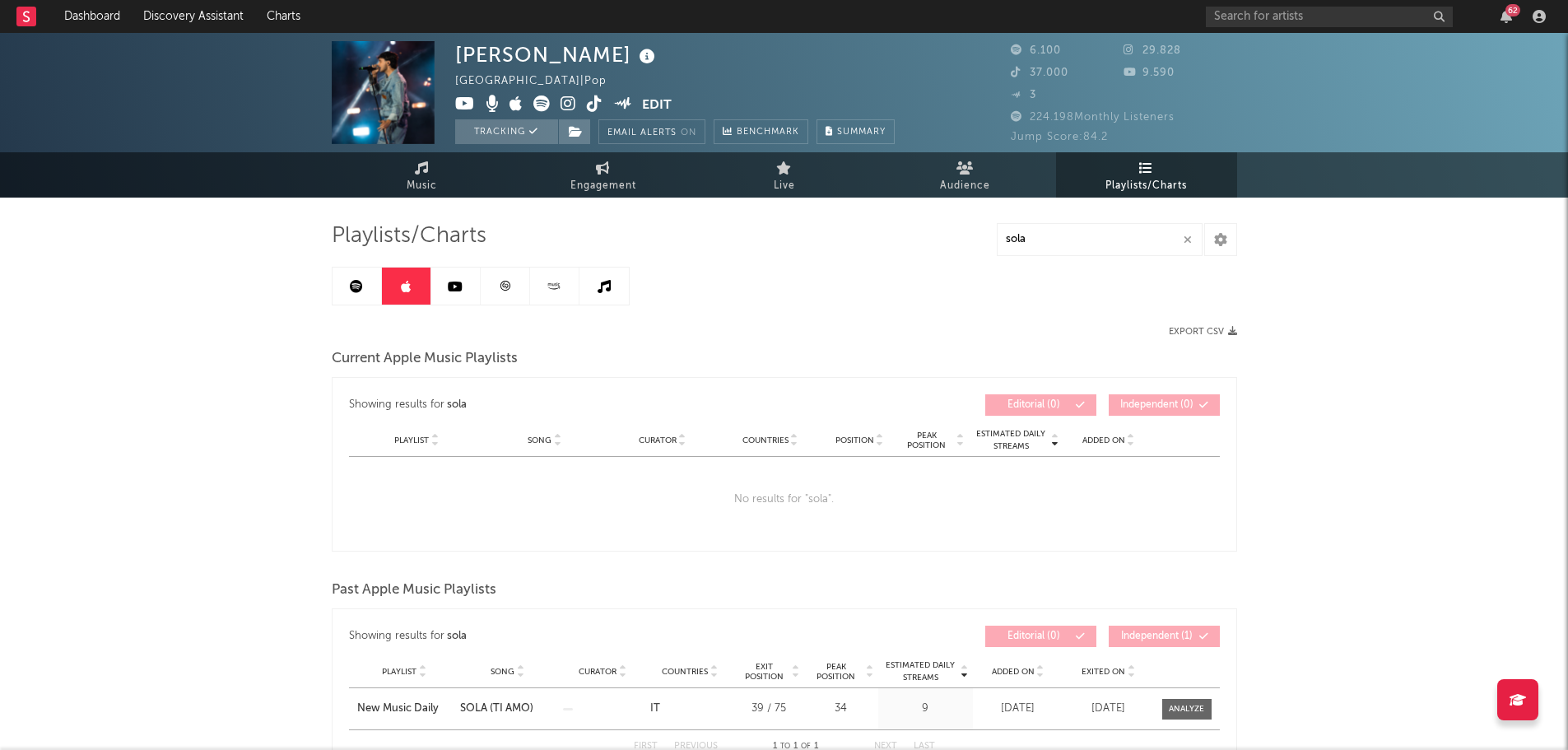
click at [479, 295] on link at bounding box center [455, 286] width 49 height 37
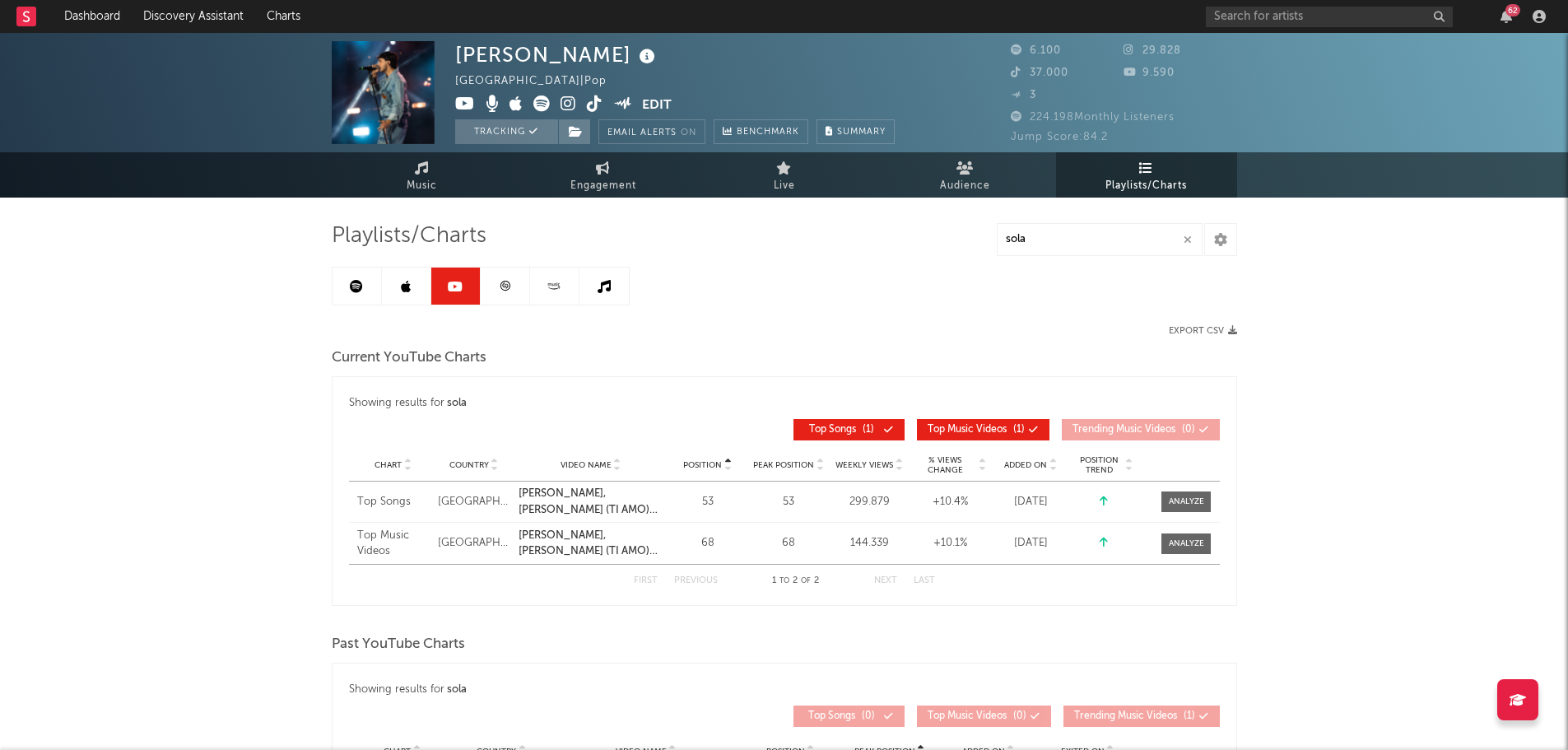
click at [476, 266] on div "Playlists/Charts sola Export CSV Current YouTube Charts Showing results for sol…" at bounding box center [784, 536] width 905 height 629
click at [496, 271] on link at bounding box center [504, 286] width 49 height 37
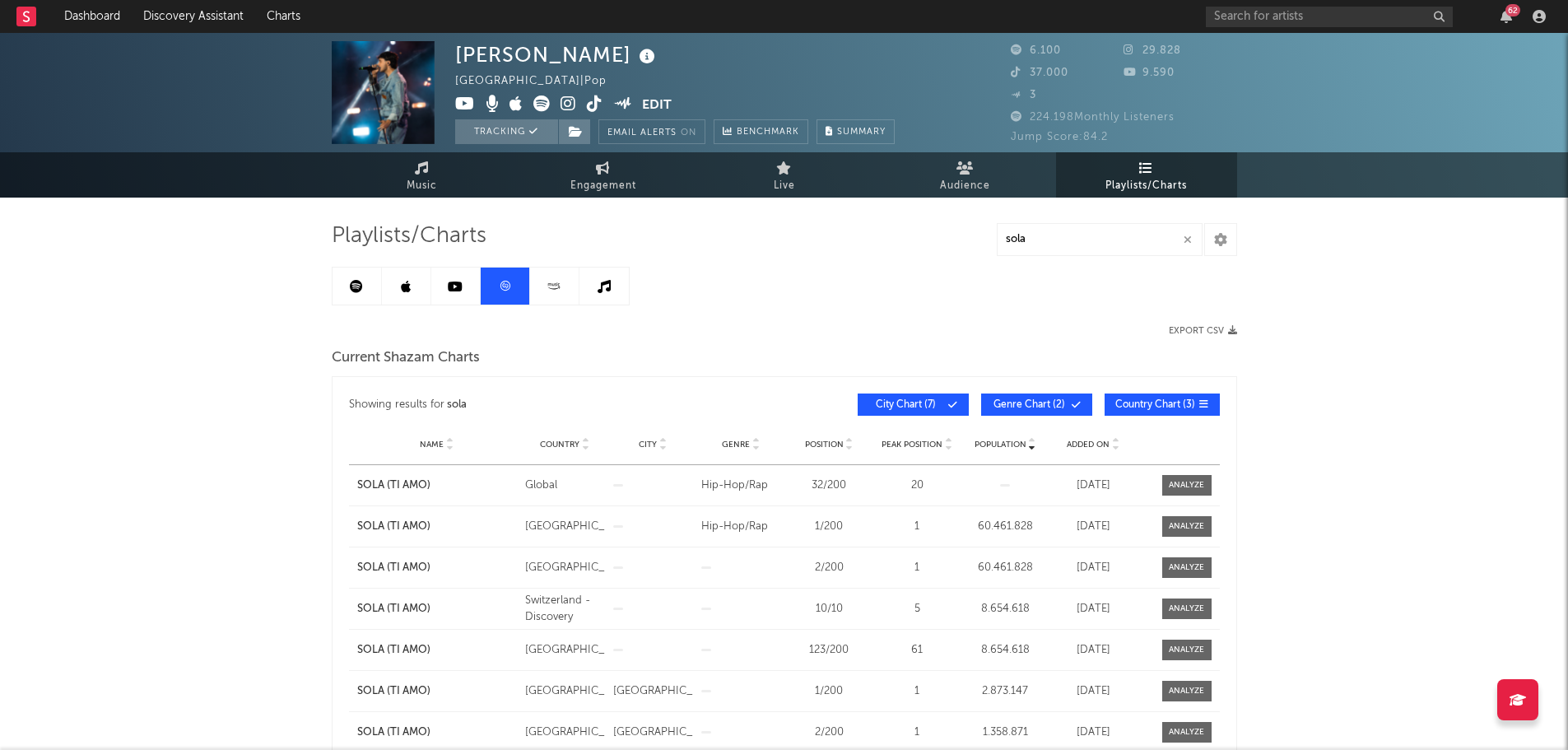
click at [567, 286] on link at bounding box center [555, 286] width 49 height 37
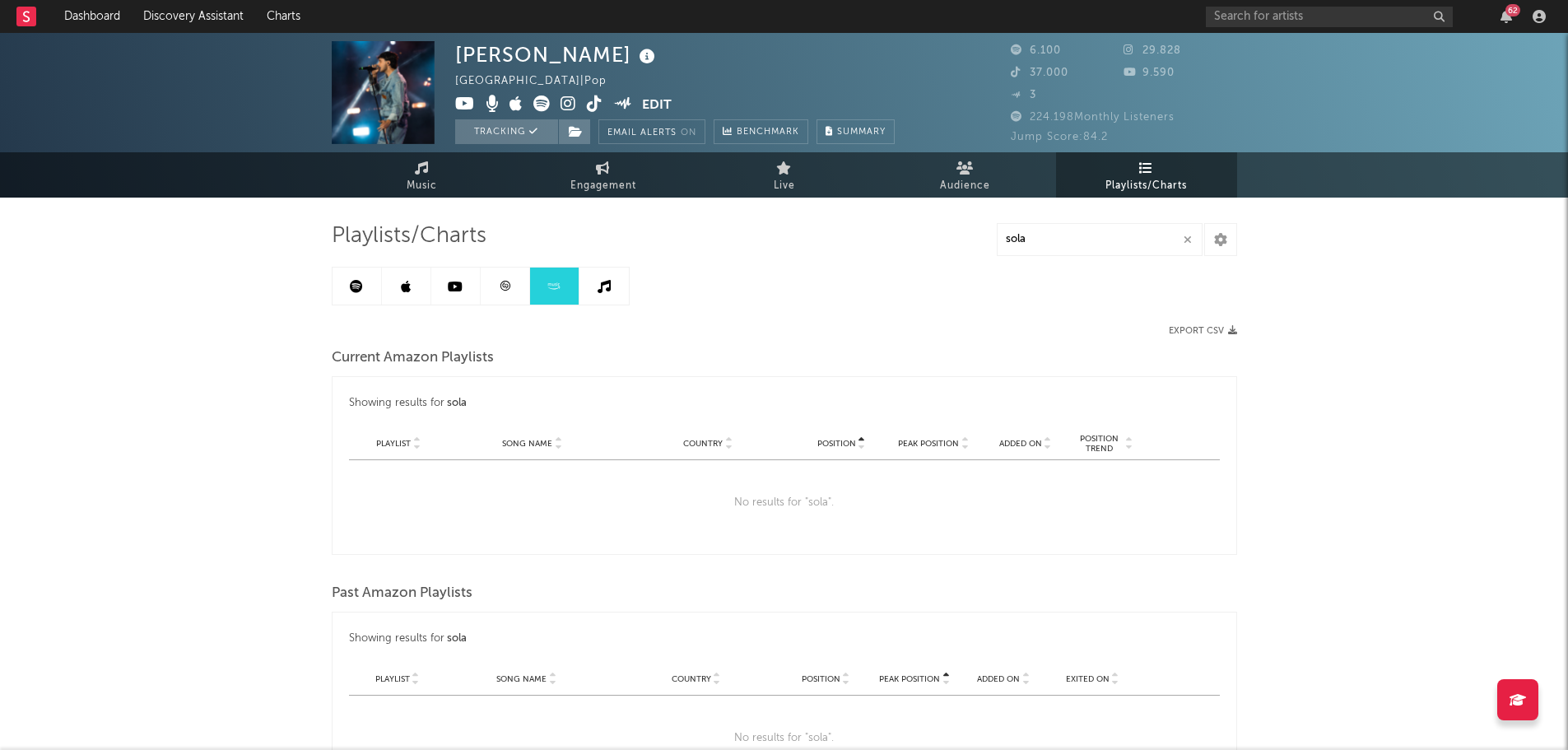
click at [574, 282] on link at bounding box center [555, 286] width 49 height 37
click at [605, 285] on icon at bounding box center [604, 286] width 13 height 13
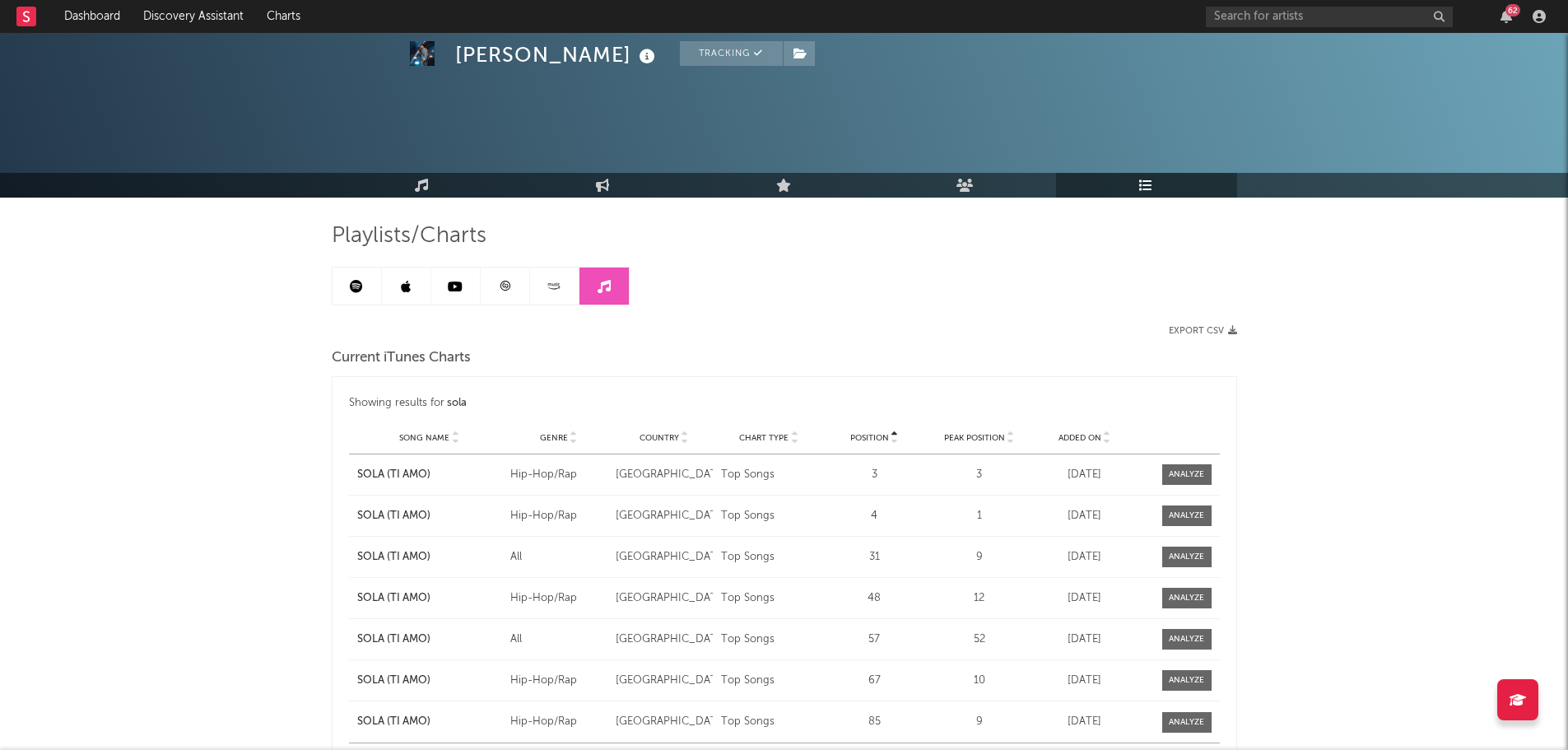
scroll to position [576, 0]
